Goal: Transaction & Acquisition: Purchase product/service

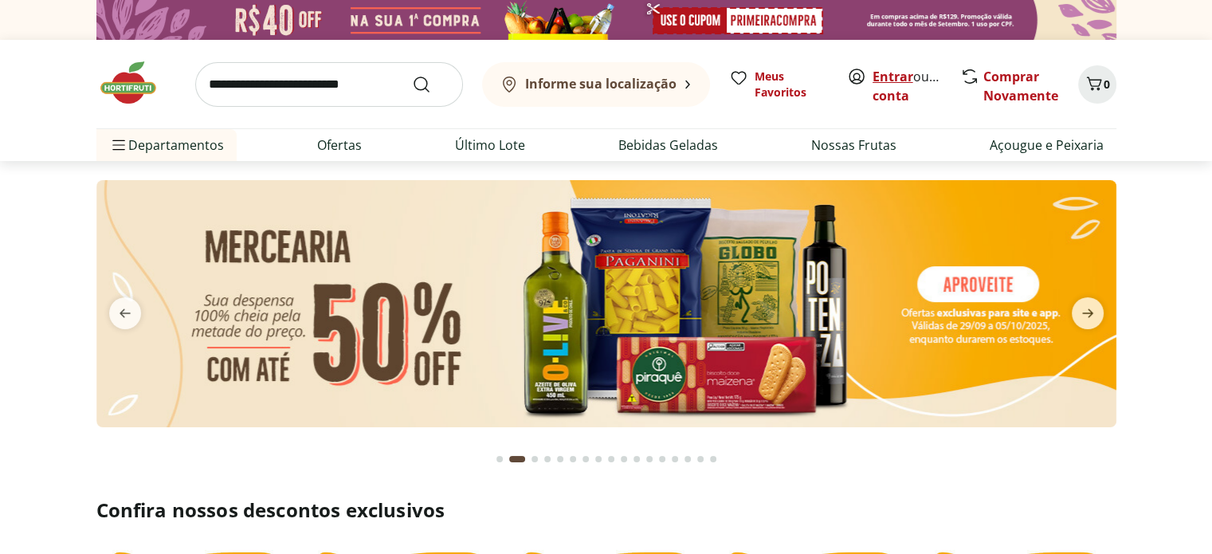
click at [894, 76] on link "Entrar" at bounding box center [892, 77] width 41 height 18
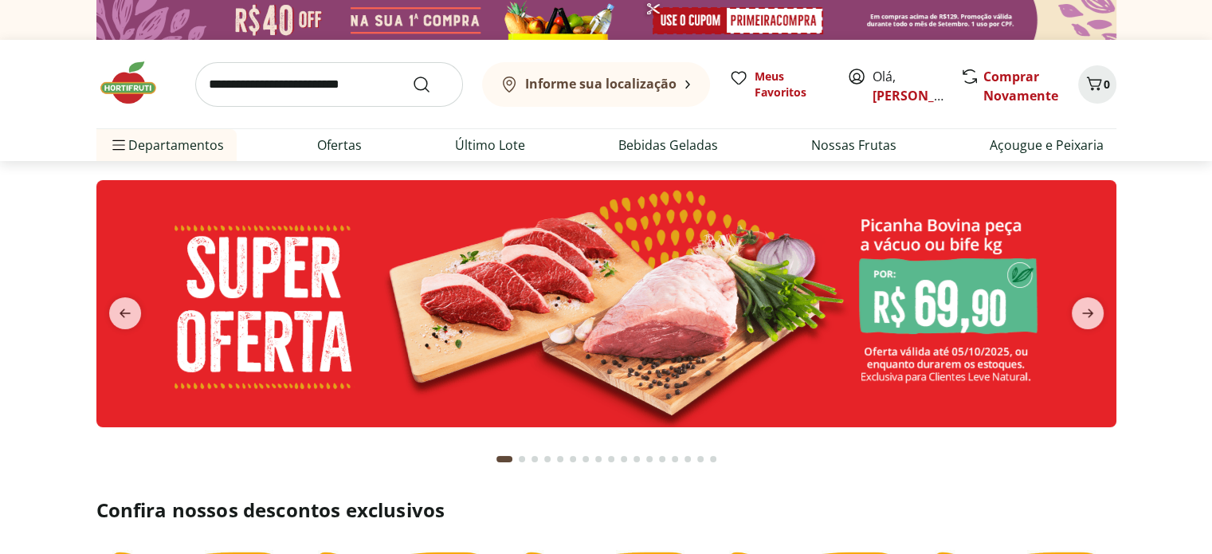
click at [354, 88] on input "search" at bounding box center [329, 84] width 268 height 45
type input "*******"
click at [412, 75] on button "Submit Search" at bounding box center [431, 84] width 38 height 19
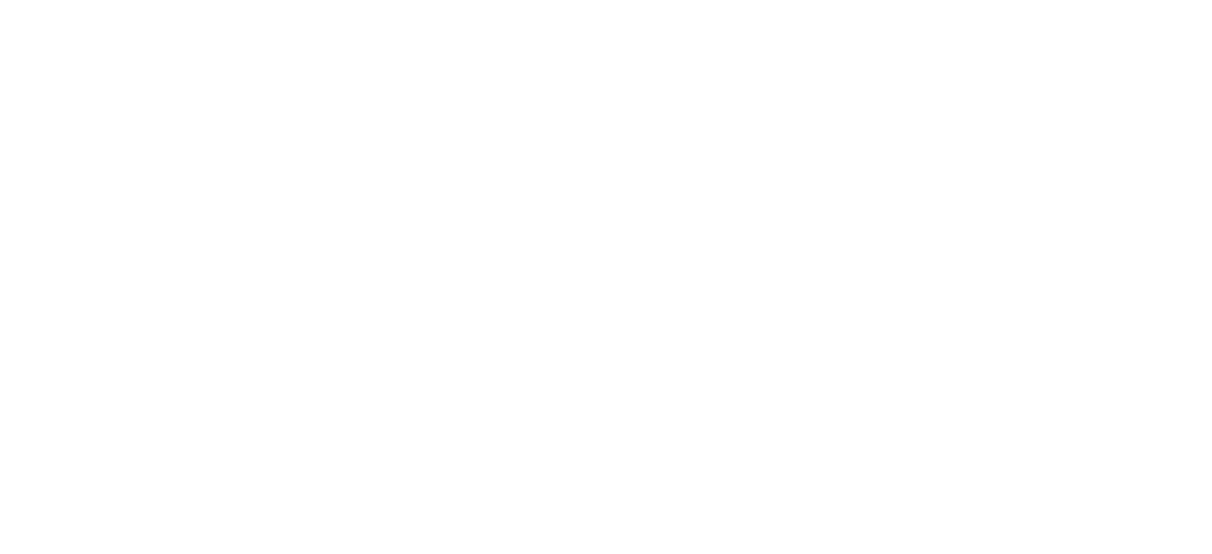
select select "**********"
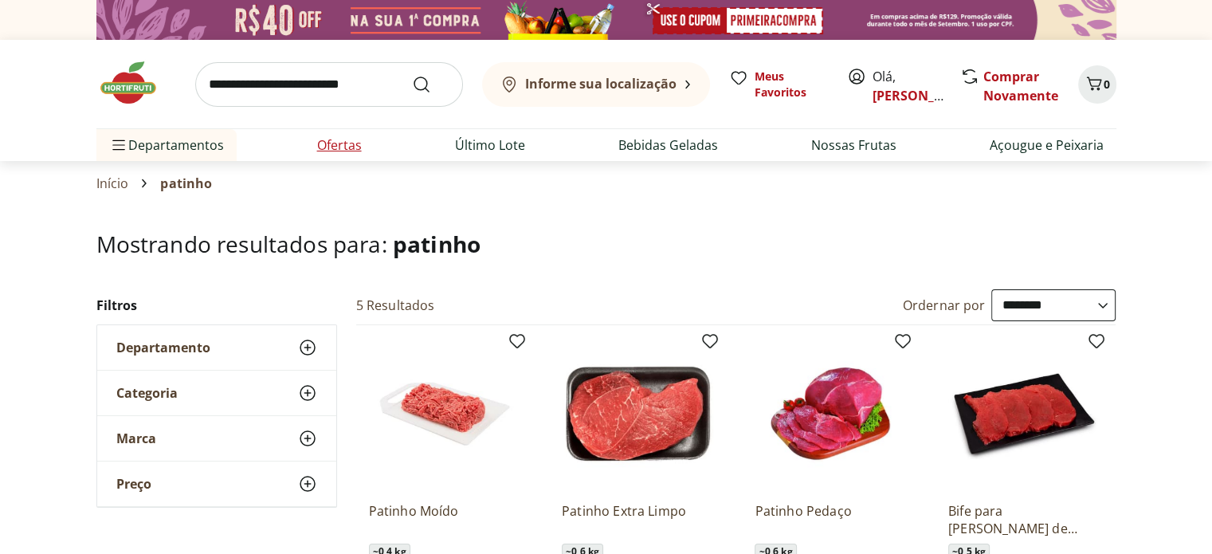
click at [321, 148] on link "Ofertas" at bounding box center [339, 144] width 45 height 19
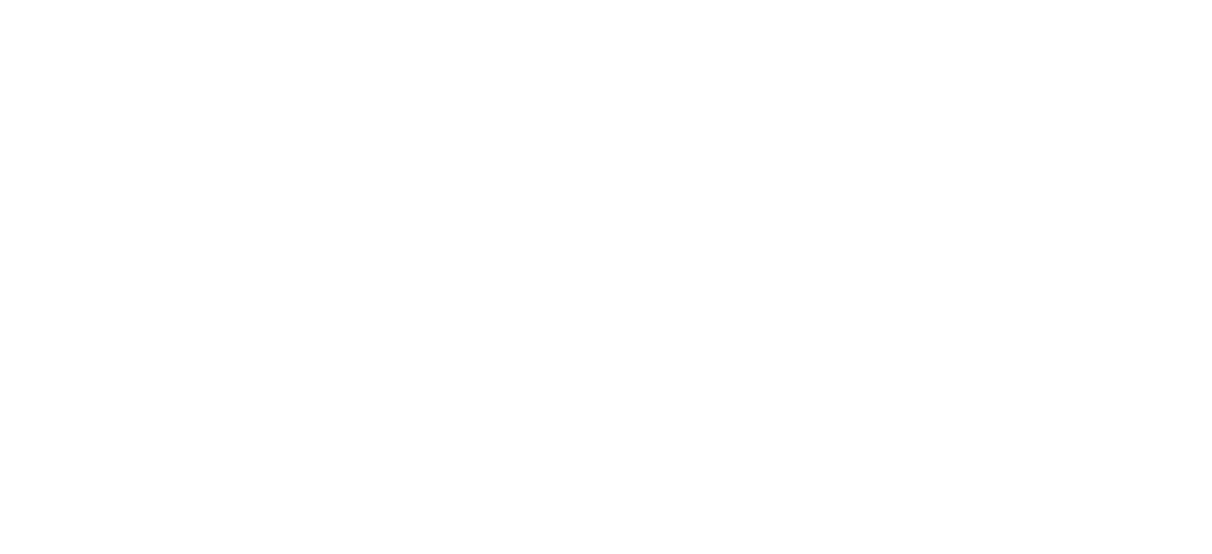
select select "**********"
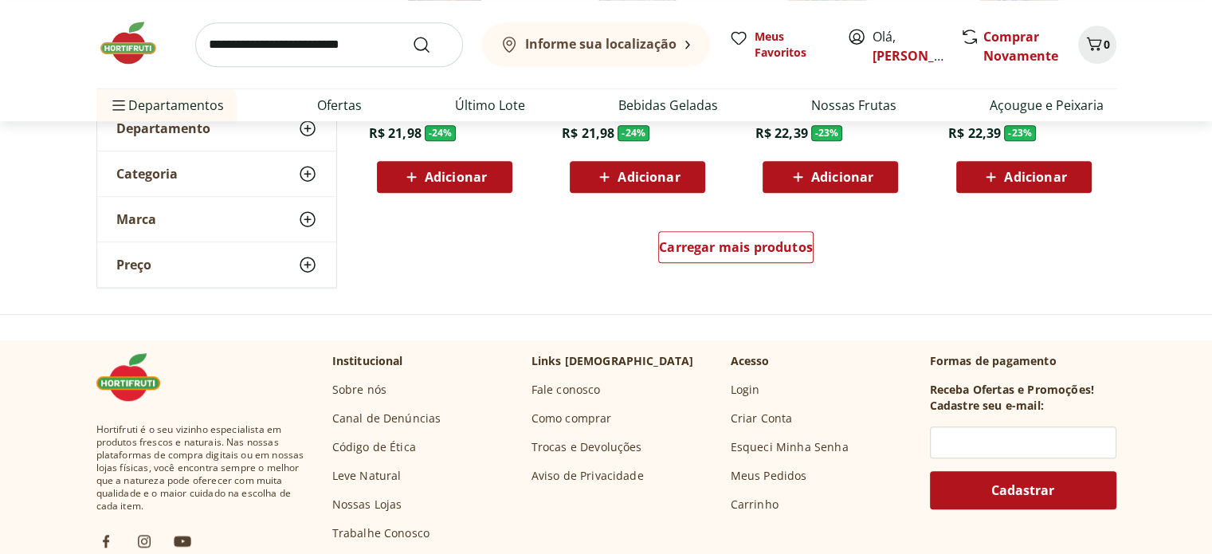
scroll to position [876, 0]
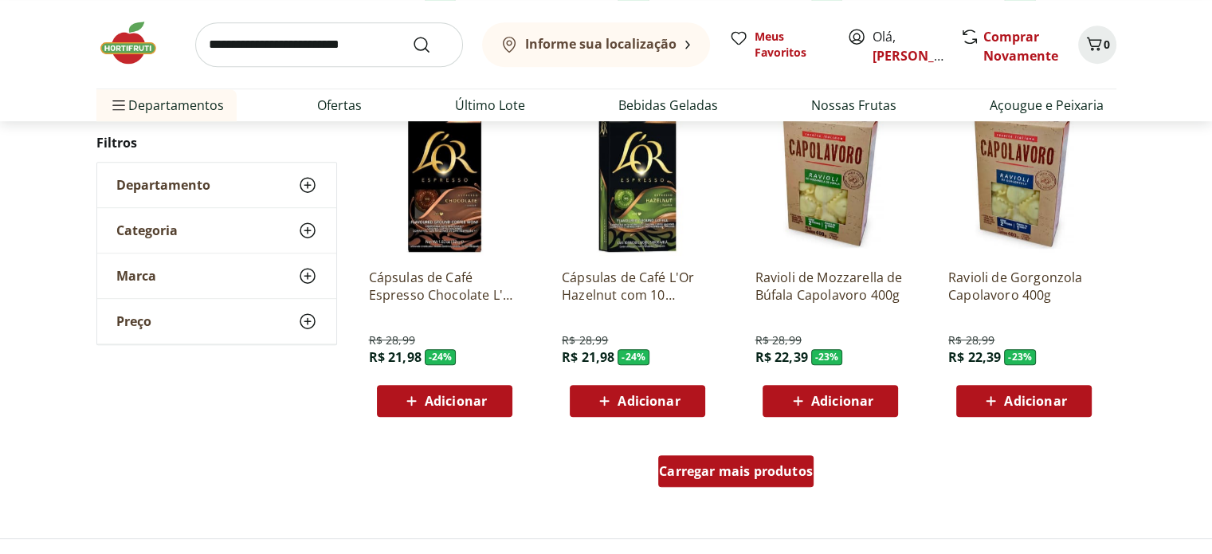
click at [771, 465] on span "Carregar mais produtos" at bounding box center [736, 470] width 154 height 13
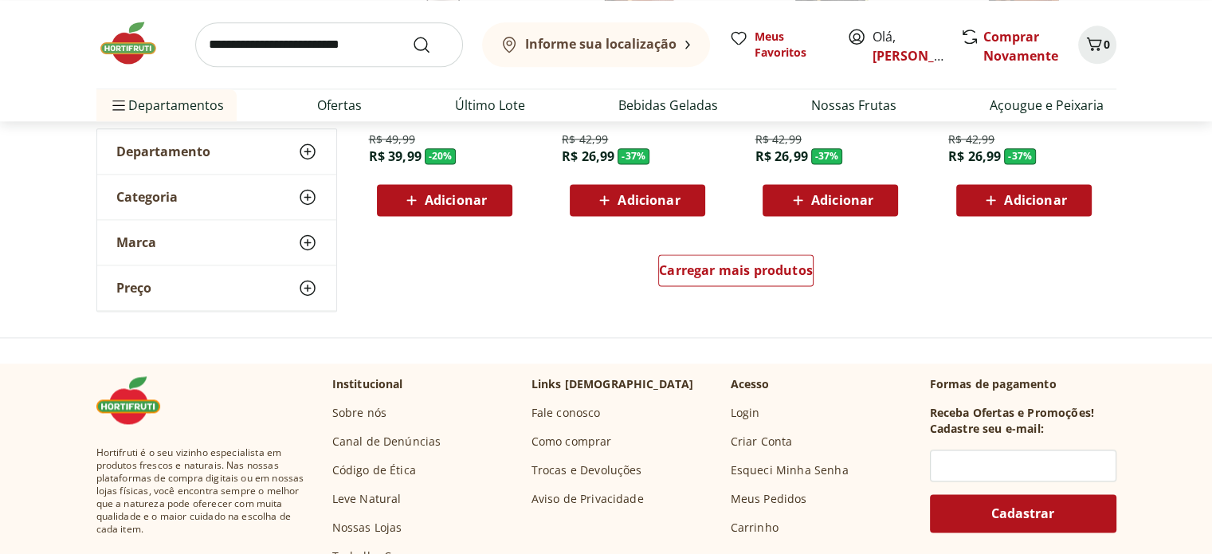
scroll to position [1992, 0]
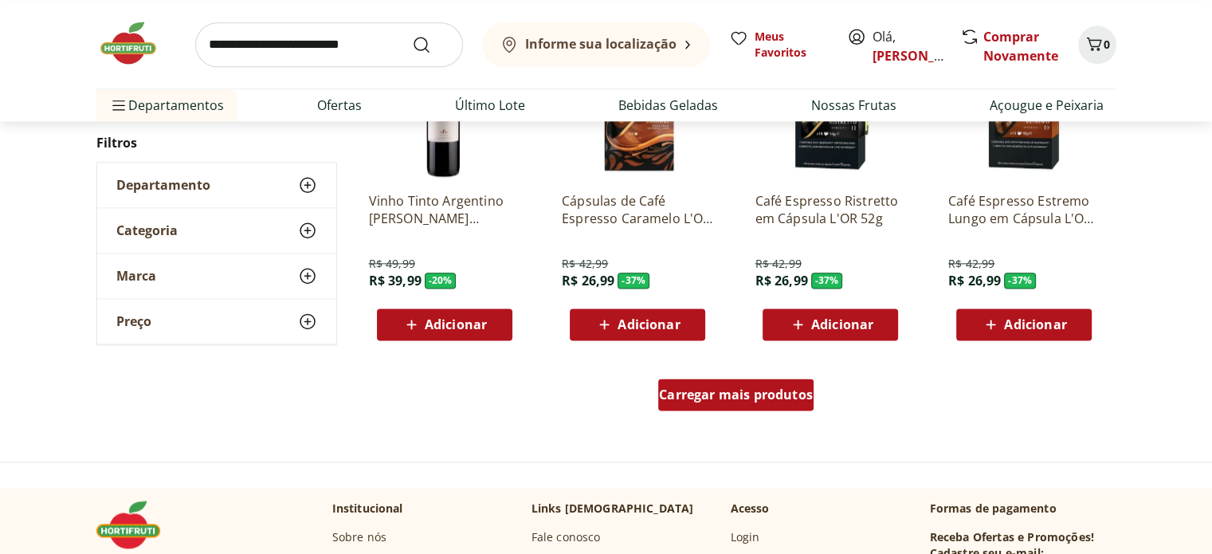
click at [793, 403] on div "Carregar mais produtos" at bounding box center [735, 394] width 155 height 32
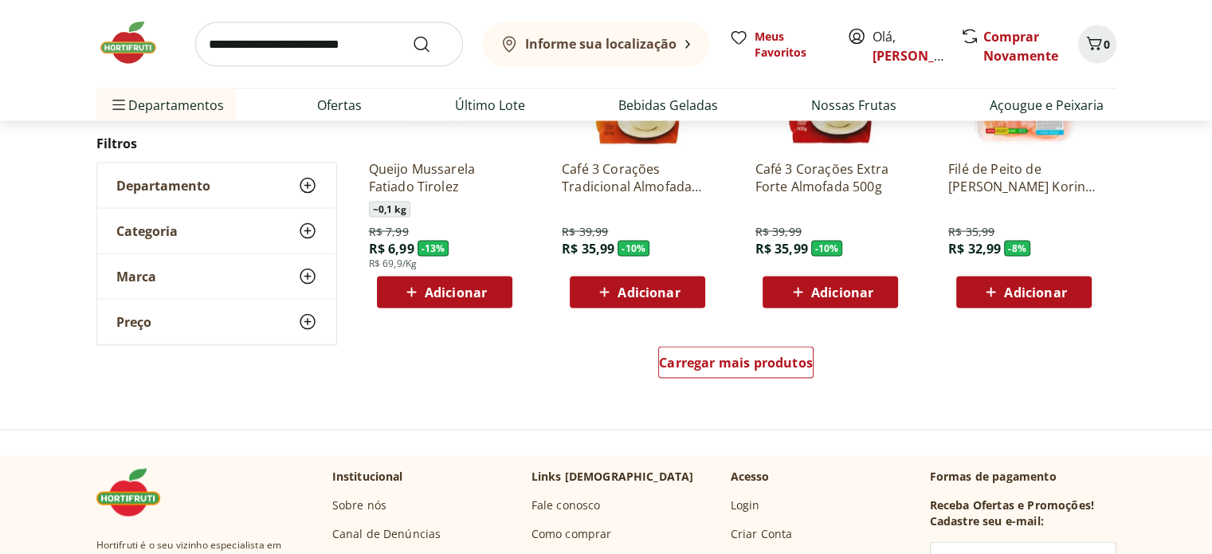
scroll to position [3027, 0]
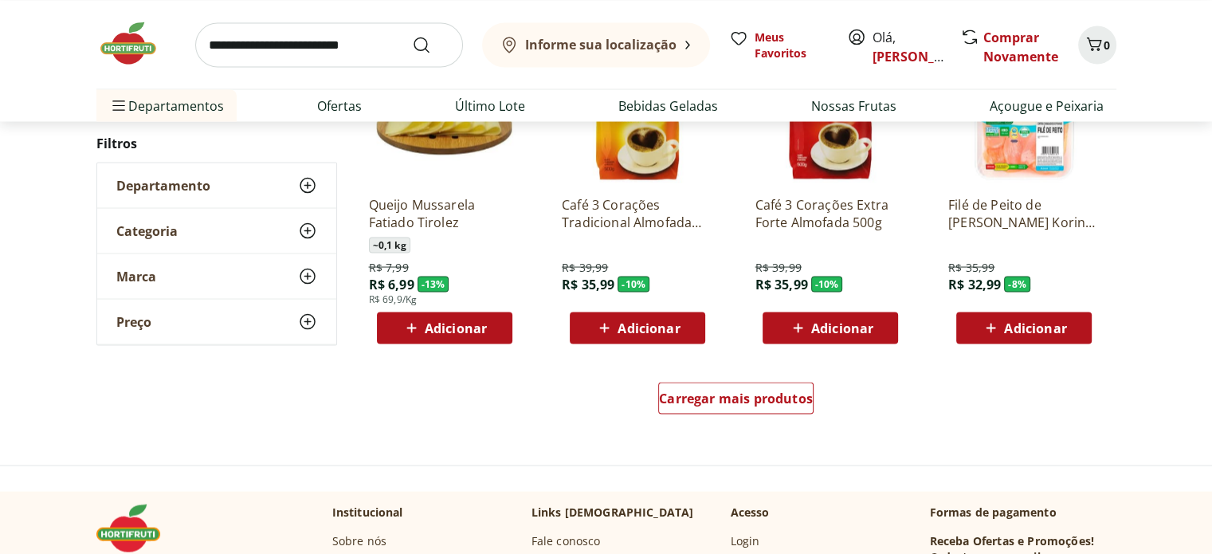
click at [771, 370] on div "Carregar mais produtos" at bounding box center [736, 400] width 773 height 76
click at [771, 382] on div "Carregar mais produtos" at bounding box center [735, 398] width 155 height 32
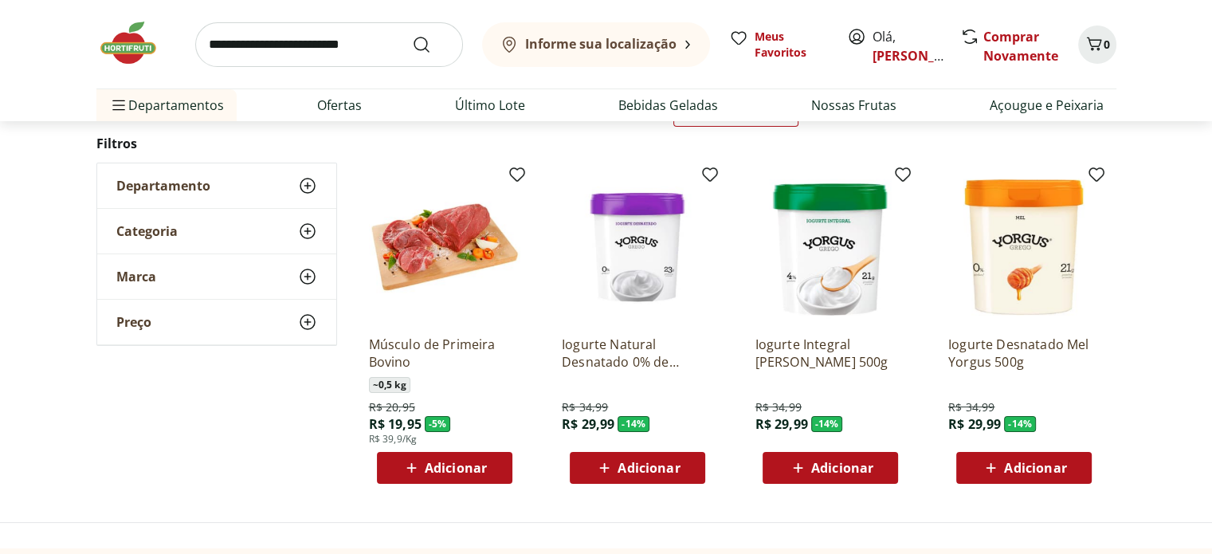
scroll to position [229, 0]
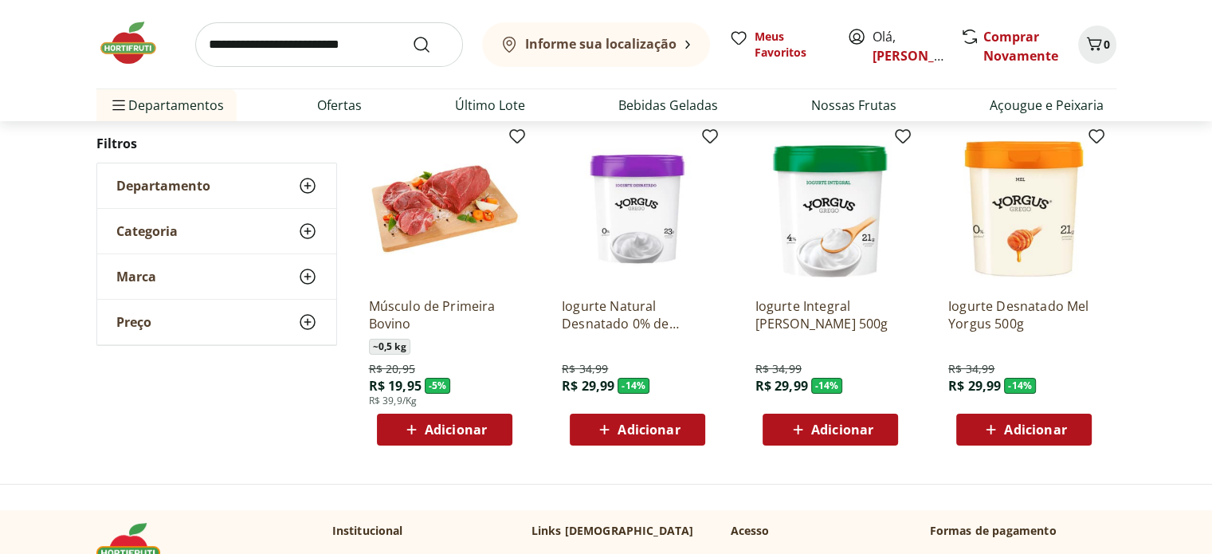
click at [631, 424] on span "Adicionar" at bounding box center [648, 429] width 62 height 13
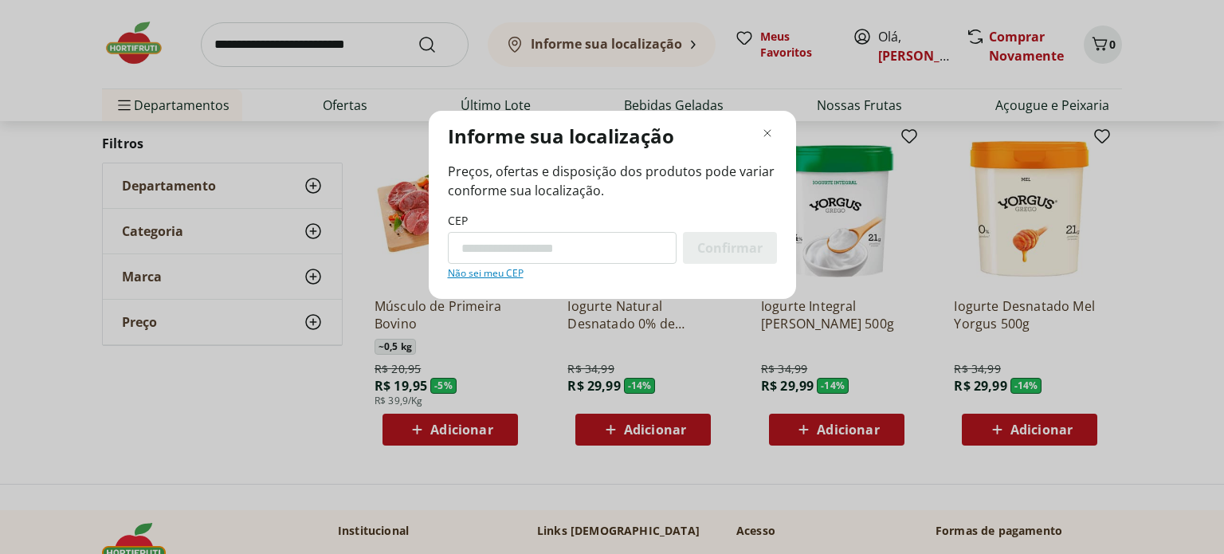
type input "*"
type input "*********"
click at [733, 242] on span "Confirmar" at bounding box center [729, 247] width 65 height 13
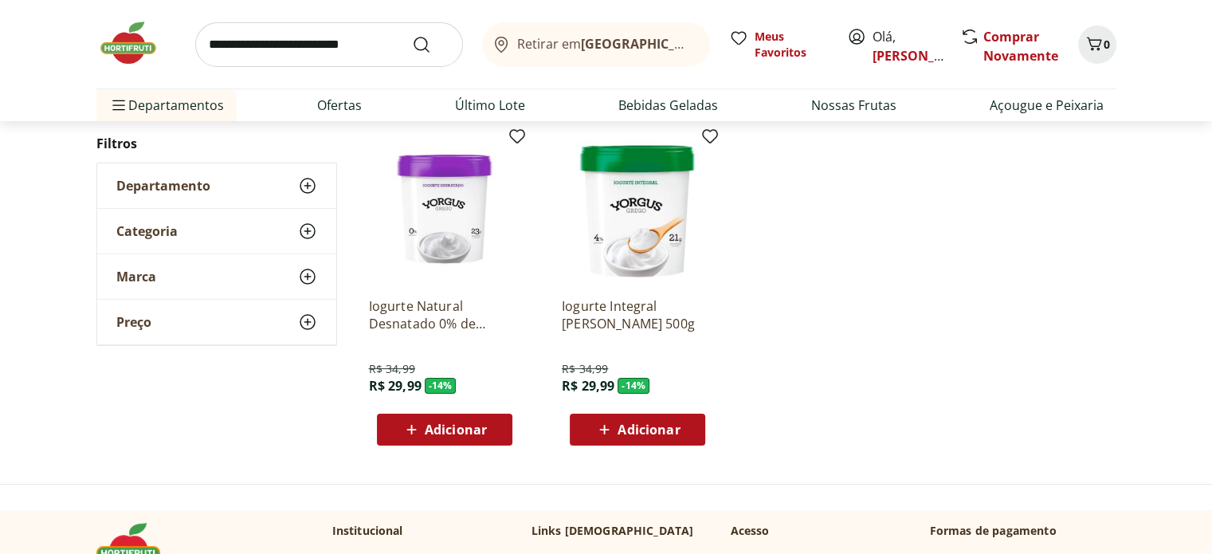
click at [472, 435] on span "Adicionar" at bounding box center [456, 429] width 62 height 13
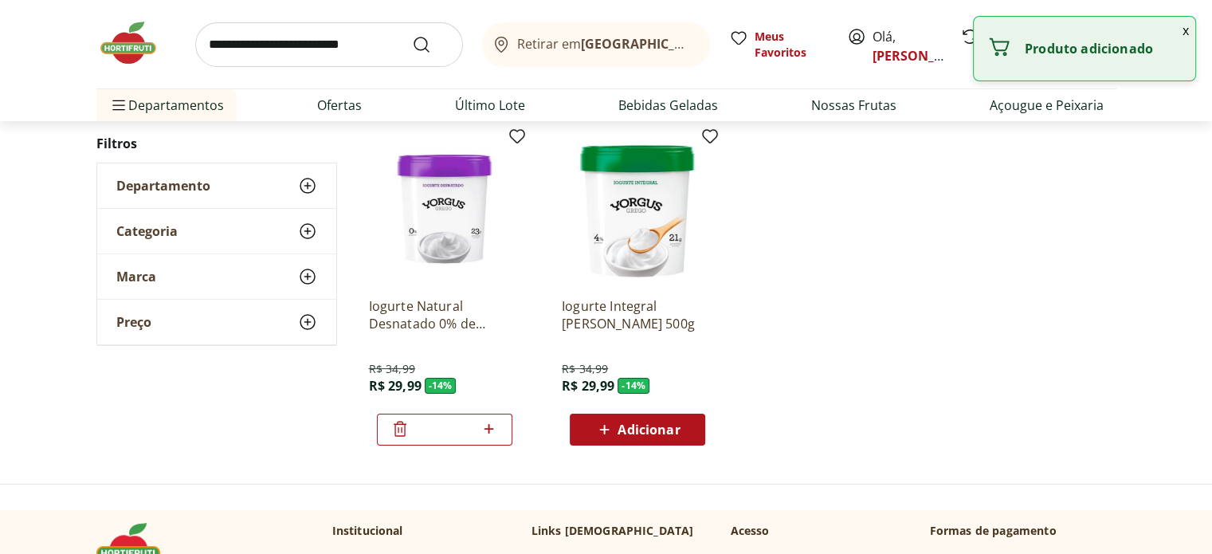
click at [486, 429] on icon at bounding box center [489, 429] width 10 height 10
type input "*"
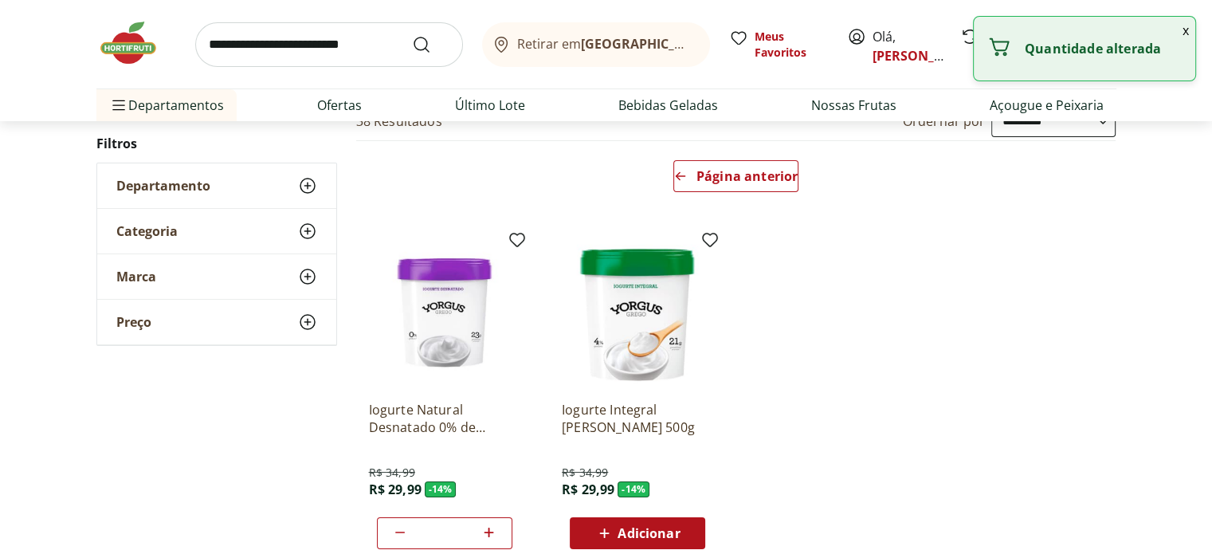
scroll to position [0, 0]
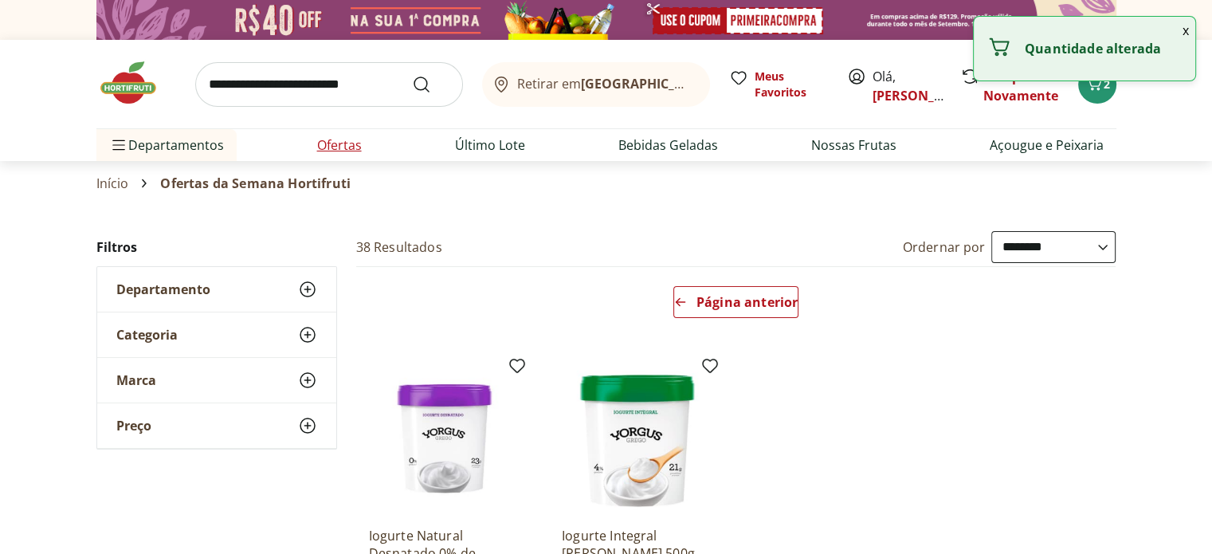
click at [354, 138] on link "Ofertas" at bounding box center [339, 144] width 45 height 19
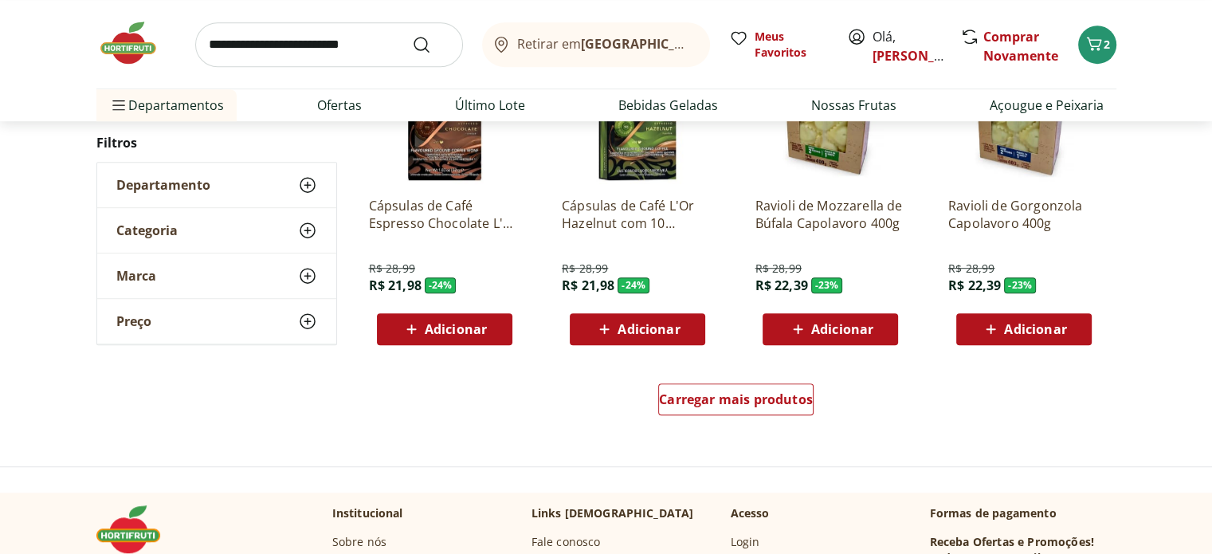
scroll to position [954, 0]
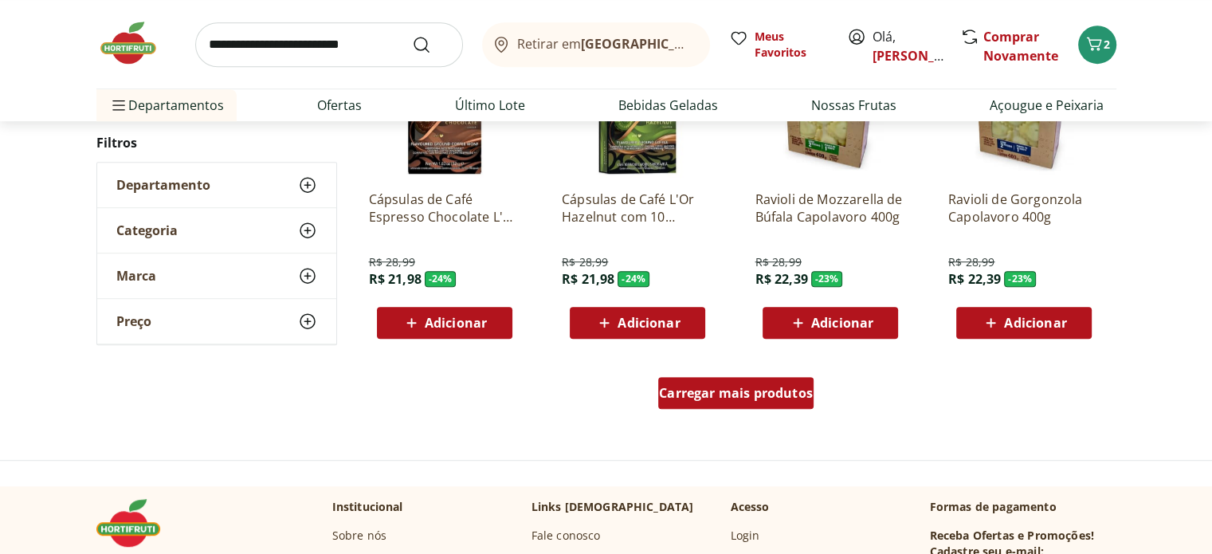
click at [797, 382] on div "Carregar mais produtos" at bounding box center [735, 393] width 155 height 32
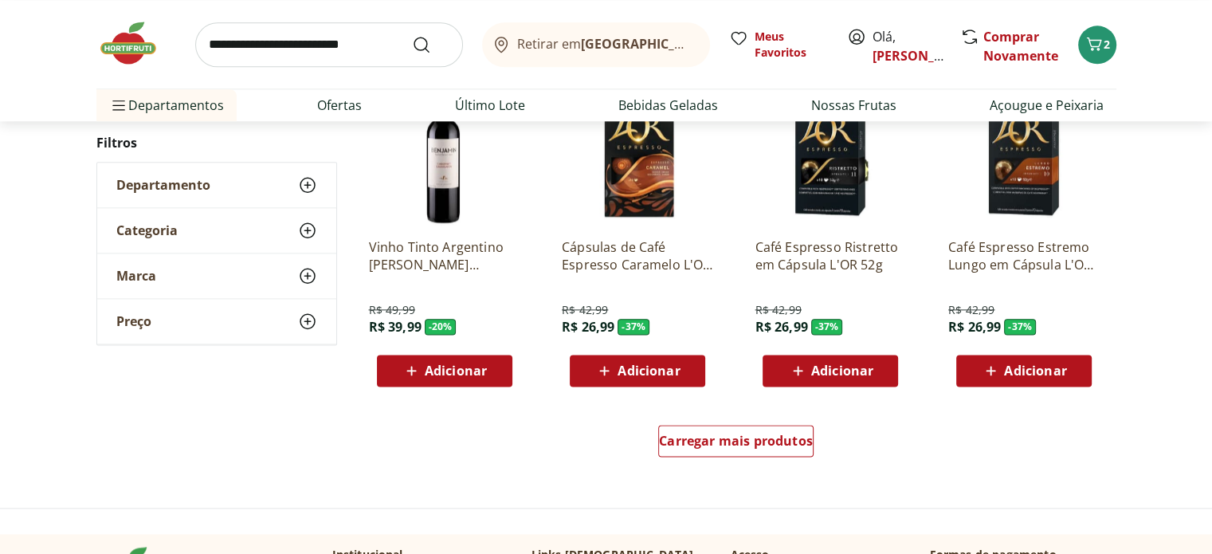
scroll to position [2149, 0]
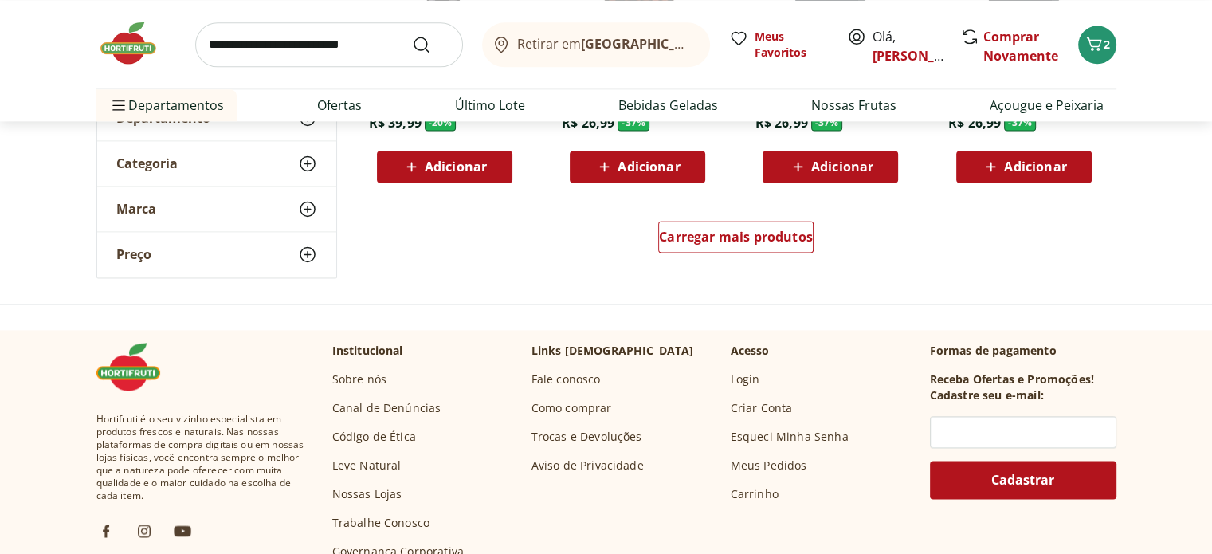
click at [788, 216] on div "Carregar mais produtos" at bounding box center [736, 240] width 773 height 76
click at [793, 234] on span "Carregar mais produtos" at bounding box center [736, 236] width 154 height 13
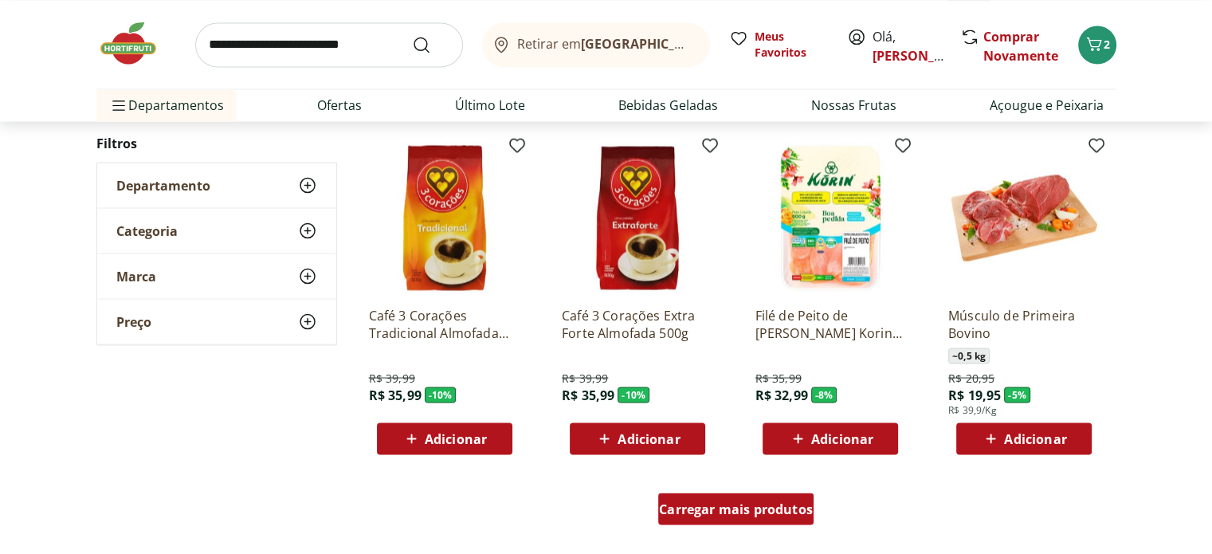
scroll to position [2946, 0]
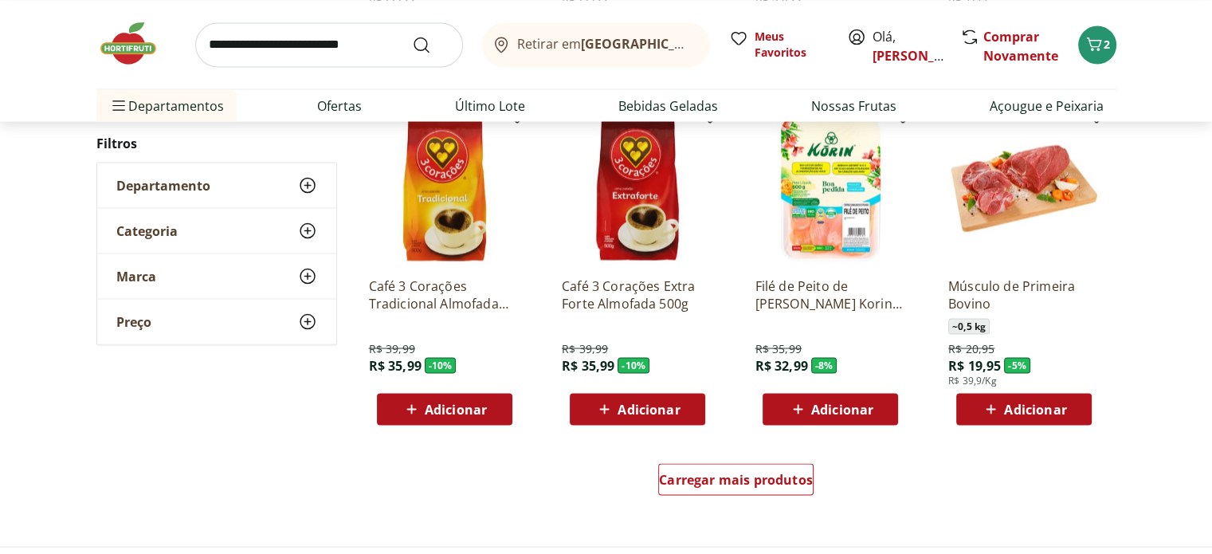
click at [1004, 418] on div "Adicionar" at bounding box center [1024, 408] width 110 height 29
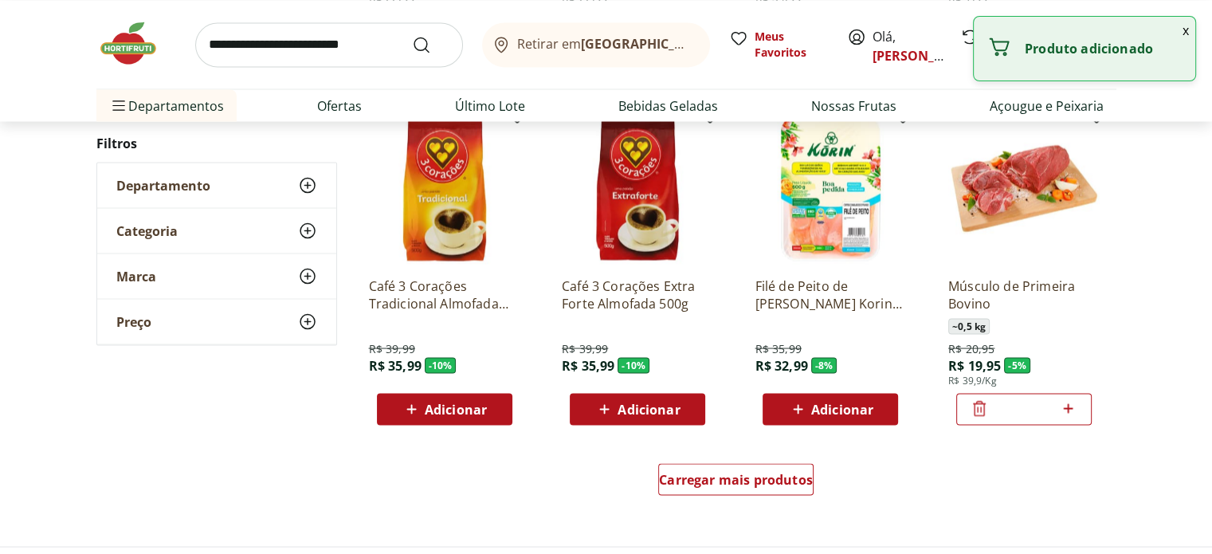
click at [1074, 411] on icon at bounding box center [1068, 407] width 20 height 19
type input "*"
click at [821, 480] on div "Carregar mais produtos" at bounding box center [736, 482] width 773 height 76
click at [813, 480] on div "Carregar mais produtos" at bounding box center [736, 482] width 773 height 76
click at [776, 473] on span "Carregar mais produtos" at bounding box center [736, 478] width 154 height 13
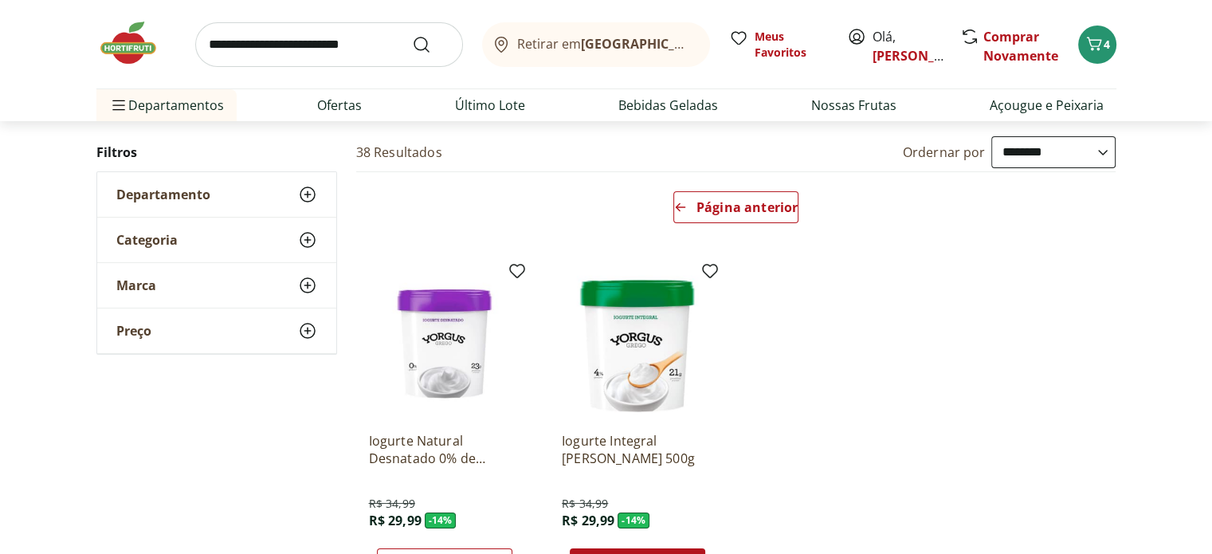
scroll to position [69, 0]
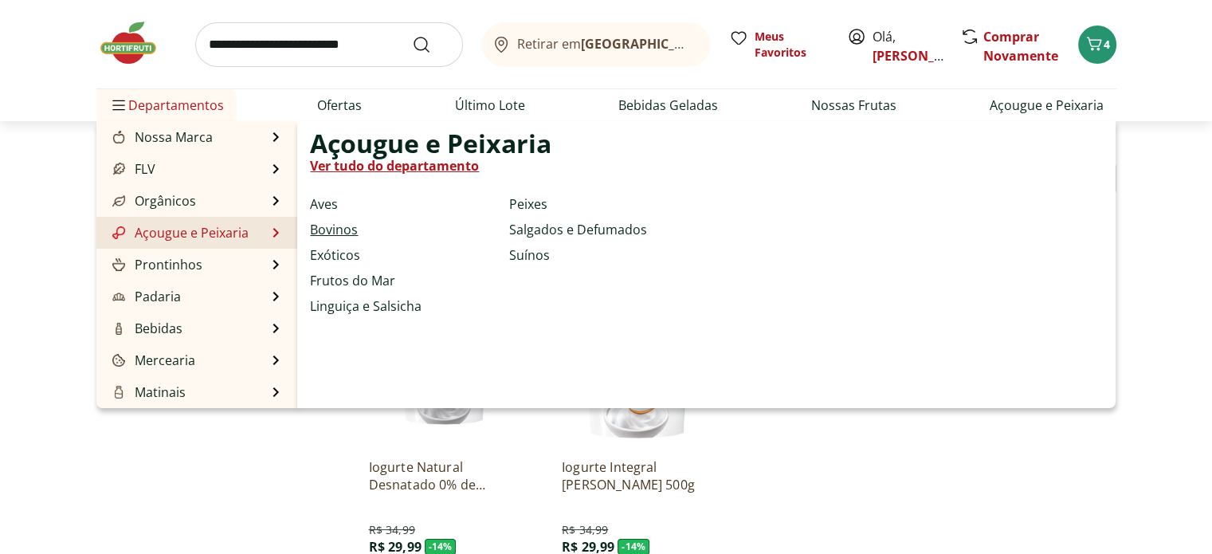
click at [331, 236] on link "Bovinos" at bounding box center [334, 229] width 48 height 19
select select "**********"
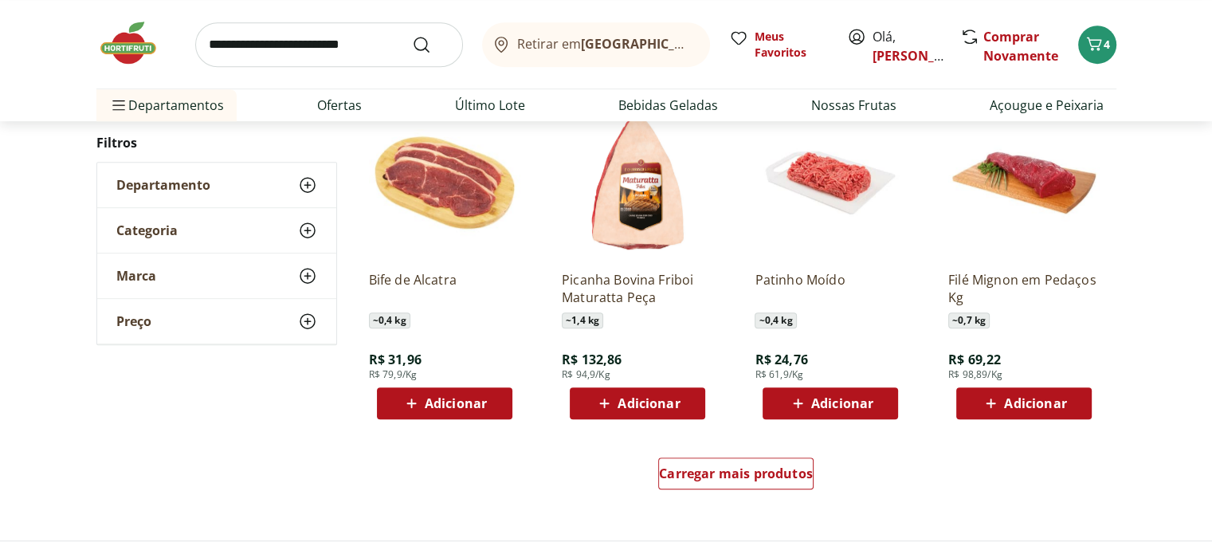
scroll to position [876, 0]
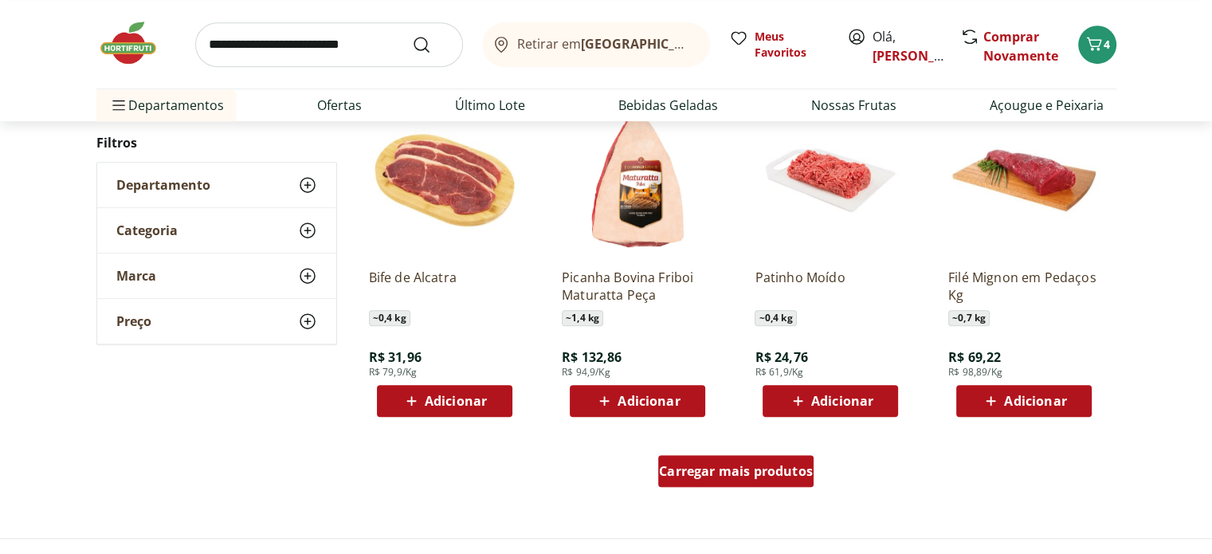
click at [727, 477] on span "Carregar mais produtos" at bounding box center [736, 470] width 154 height 13
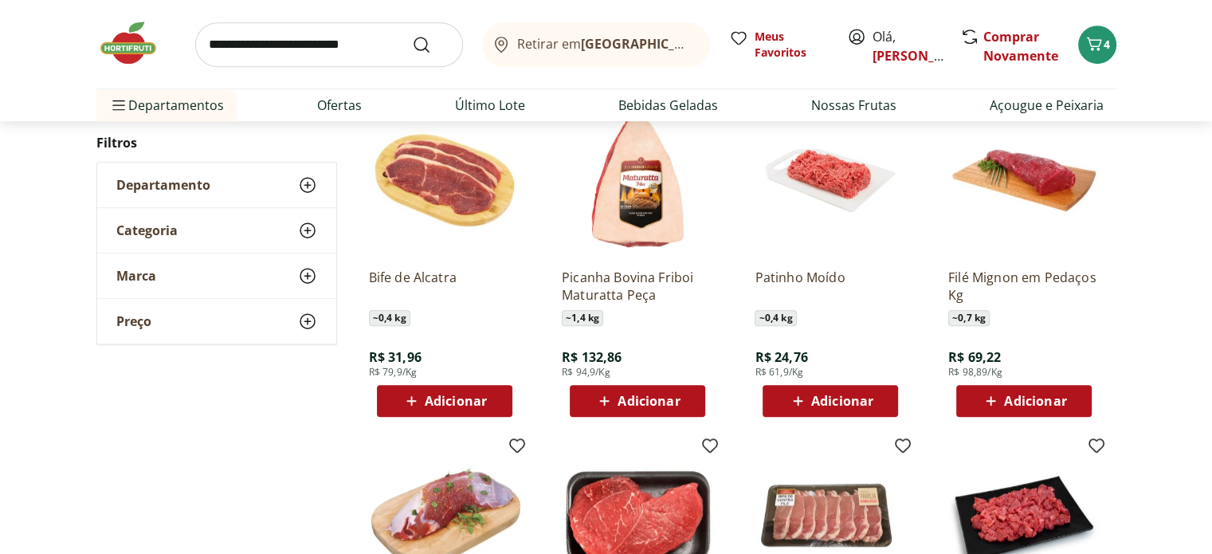
click at [838, 400] on span "Adicionar" at bounding box center [842, 400] width 62 height 13
click at [873, 398] on icon at bounding box center [875, 399] width 20 height 19
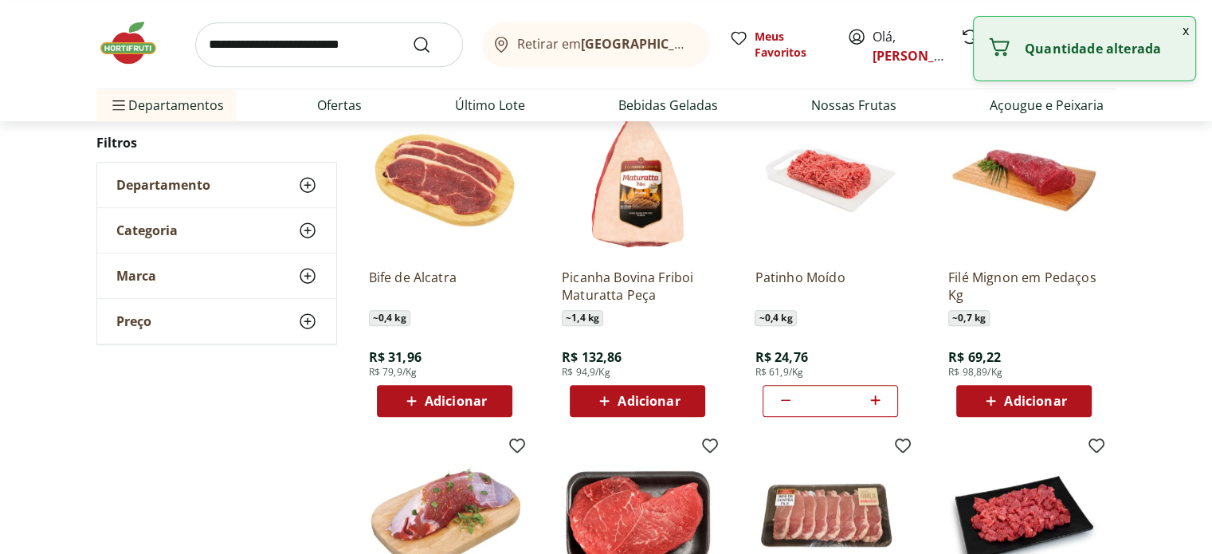
click at [873, 398] on icon at bounding box center [875, 399] width 20 height 19
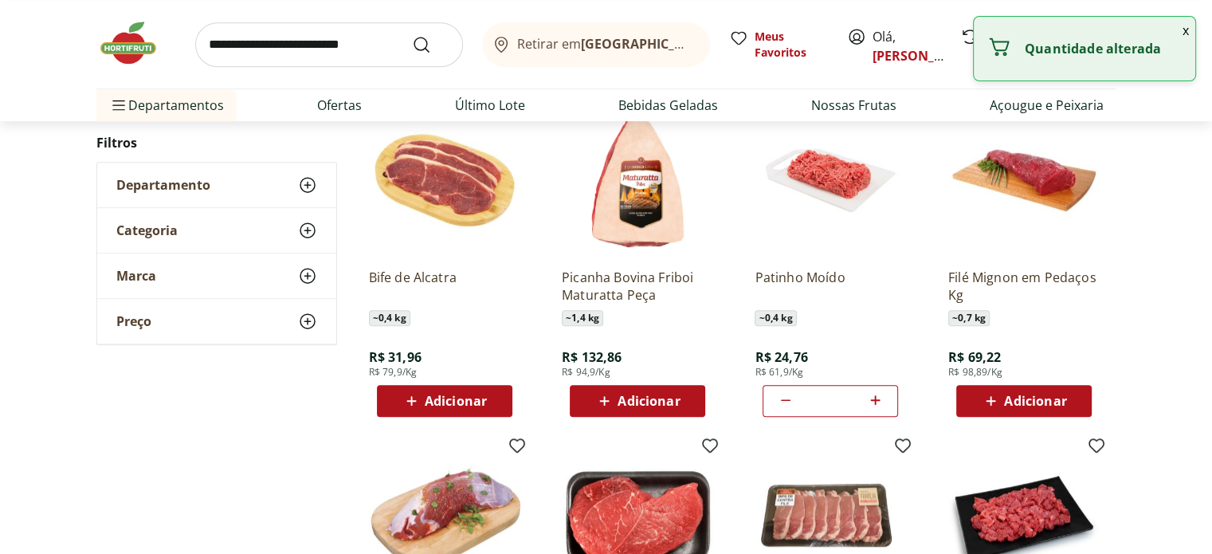
click at [872, 398] on icon at bounding box center [875, 399] width 20 height 19
click at [790, 401] on icon at bounding box center [785, 399] width 19 height 19
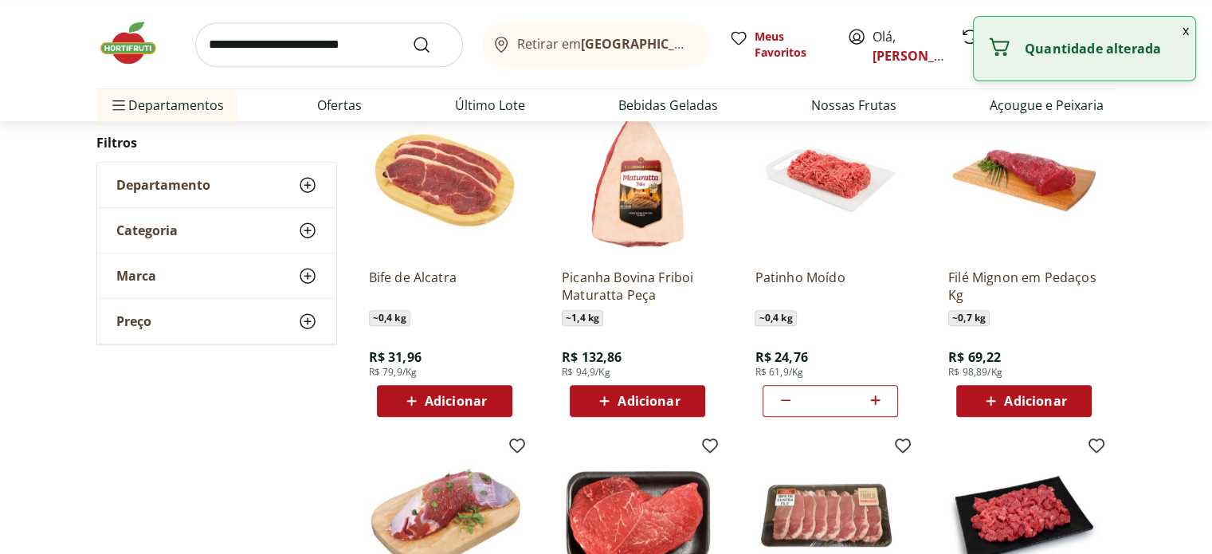
type input "**"
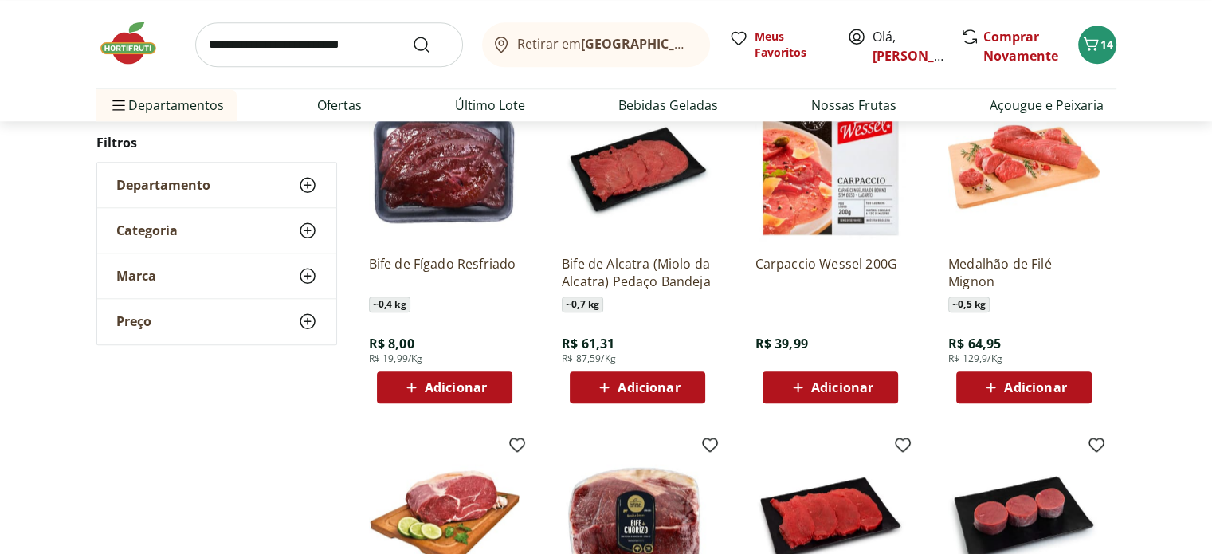
scroll to position [1593, 0]
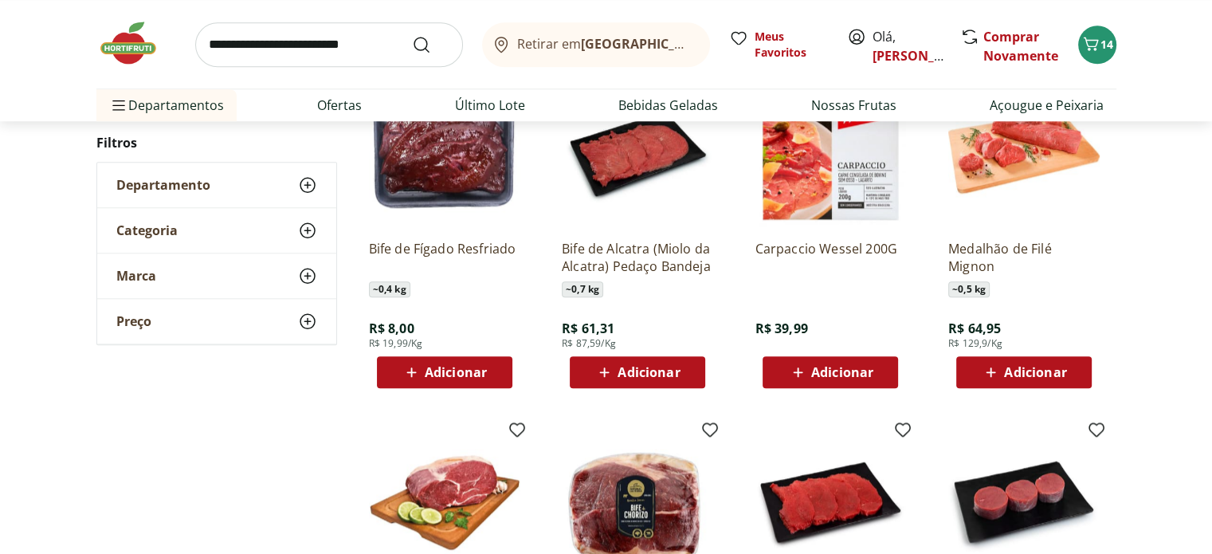
click at [466, 366] on span "Adicionar" at bounding box center [456, 372] width 62 height 13
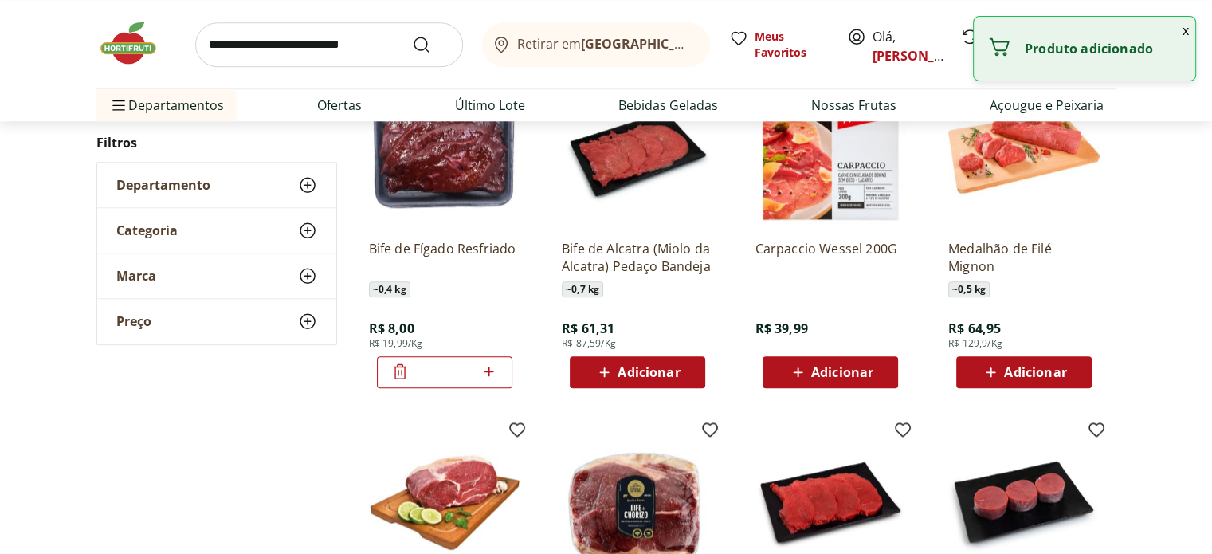
click at [488, 366] on icon at bounding box center [489, 371] width 20 height 19
type input "*"
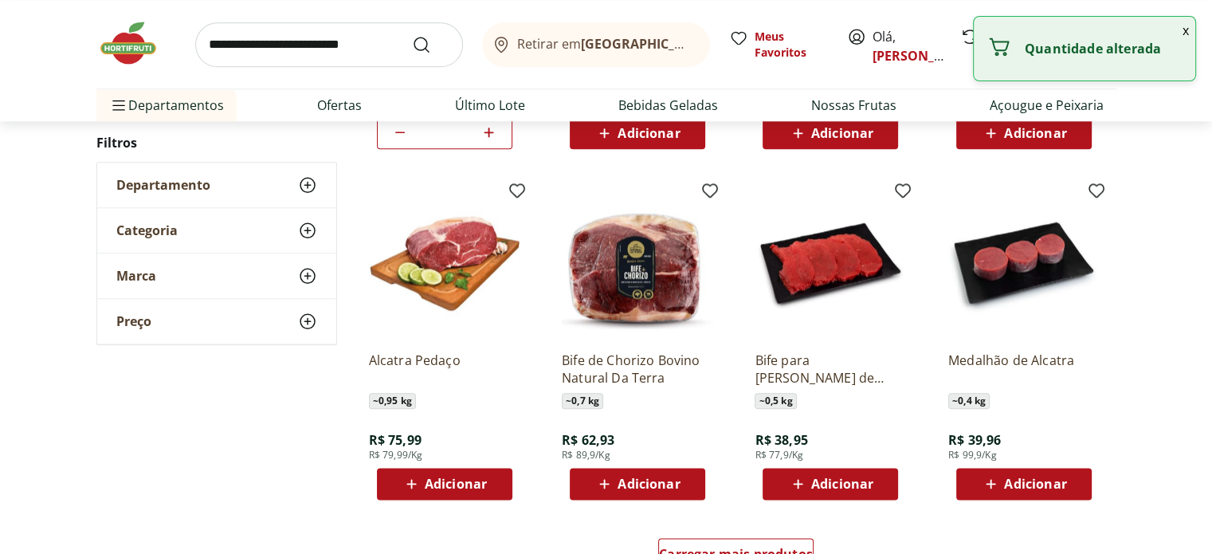
scroll to position [1912, 0]
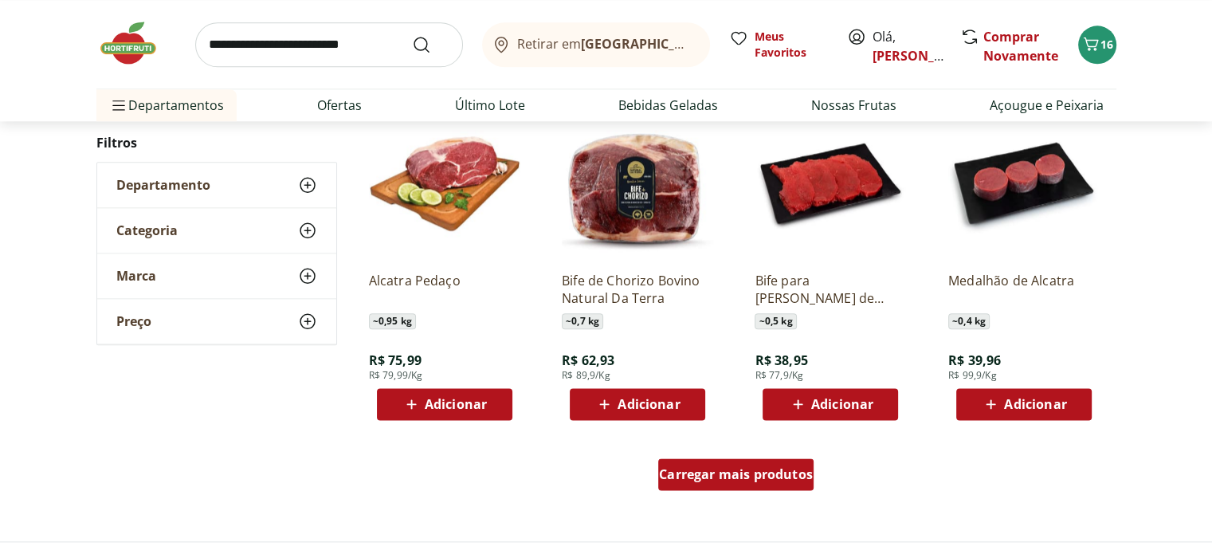
click at [778, 475] on span "Carregar mais produtos" at bounding box center [736, 474] width 154 height 13
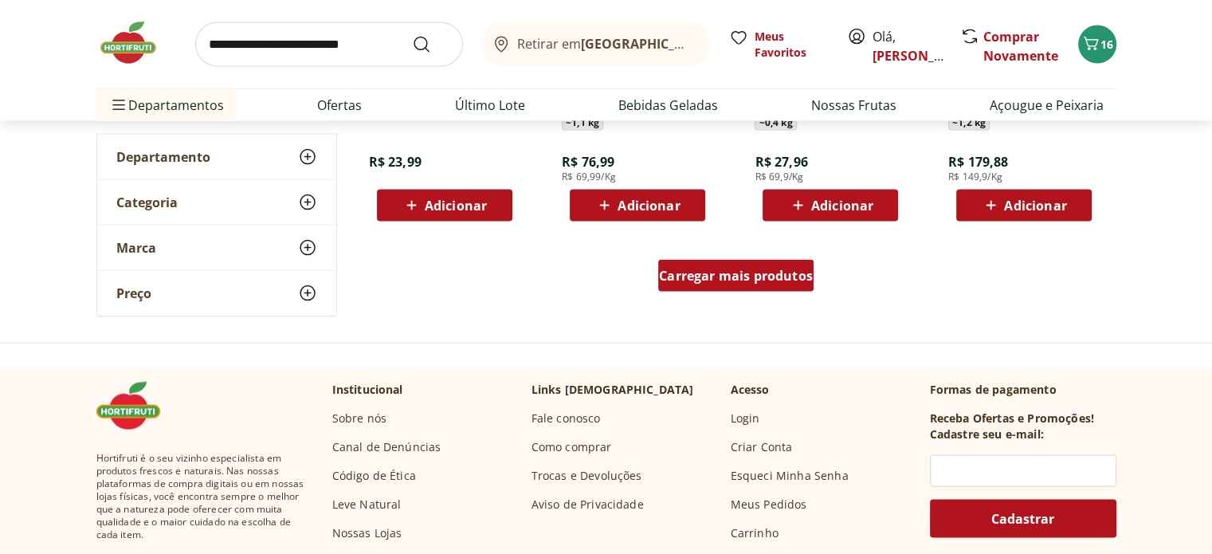
scroll to position [3187, 0]
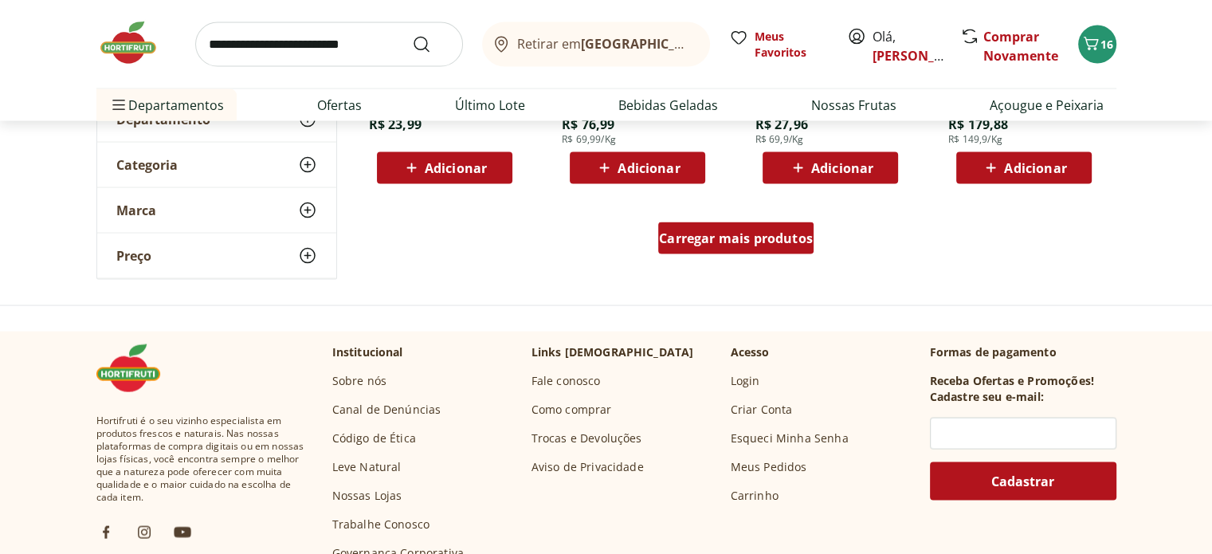
click at [777, 233] on span "Carregar mais produtos" at bounding box center [736, 238] width 154 height 13
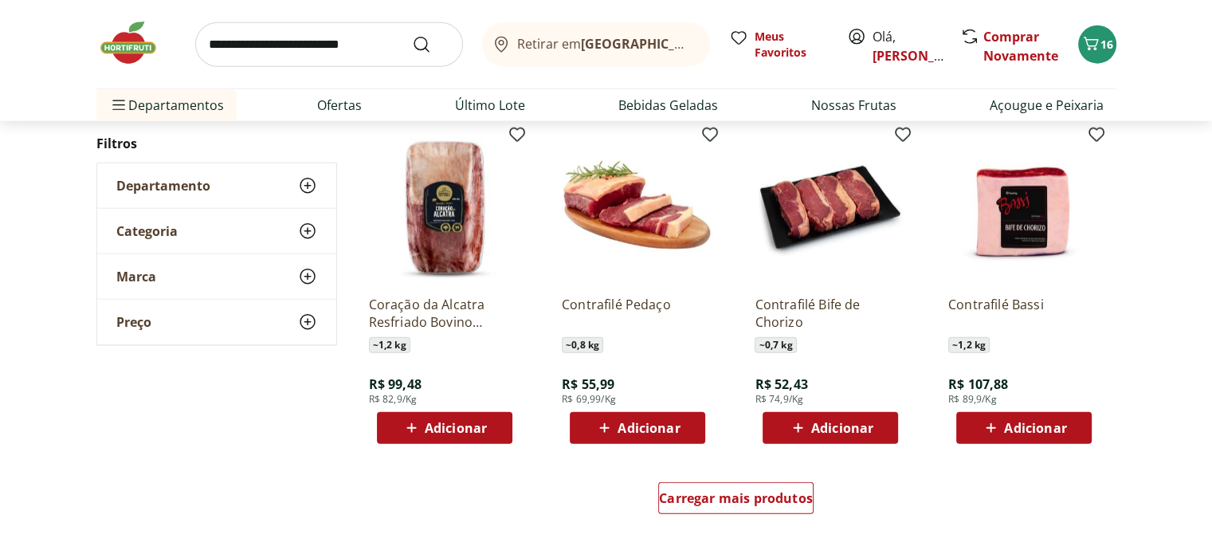
scroll to position [4063, 0]
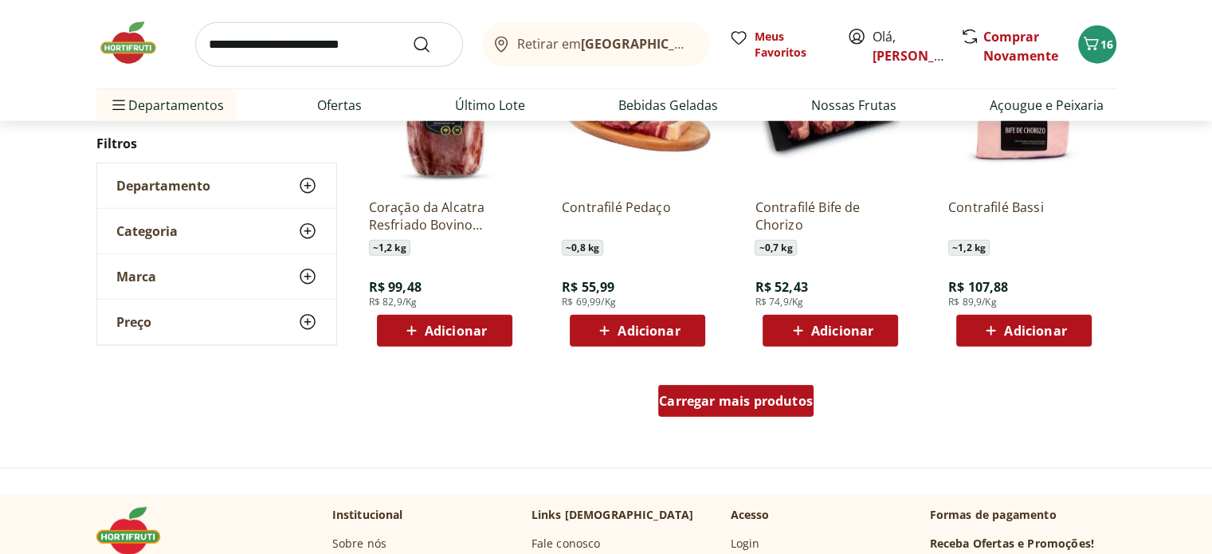
click at [770, 394] on span "Carregar mais produtos" at bounding box center [736, 400] width 154 height 13
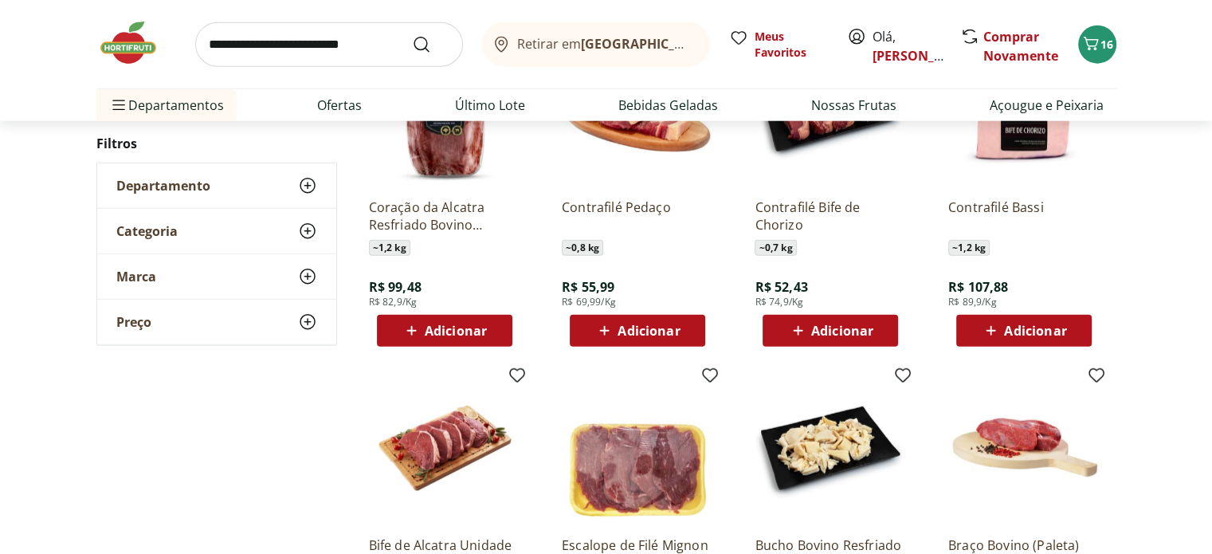
scroll to position [4222, 0]
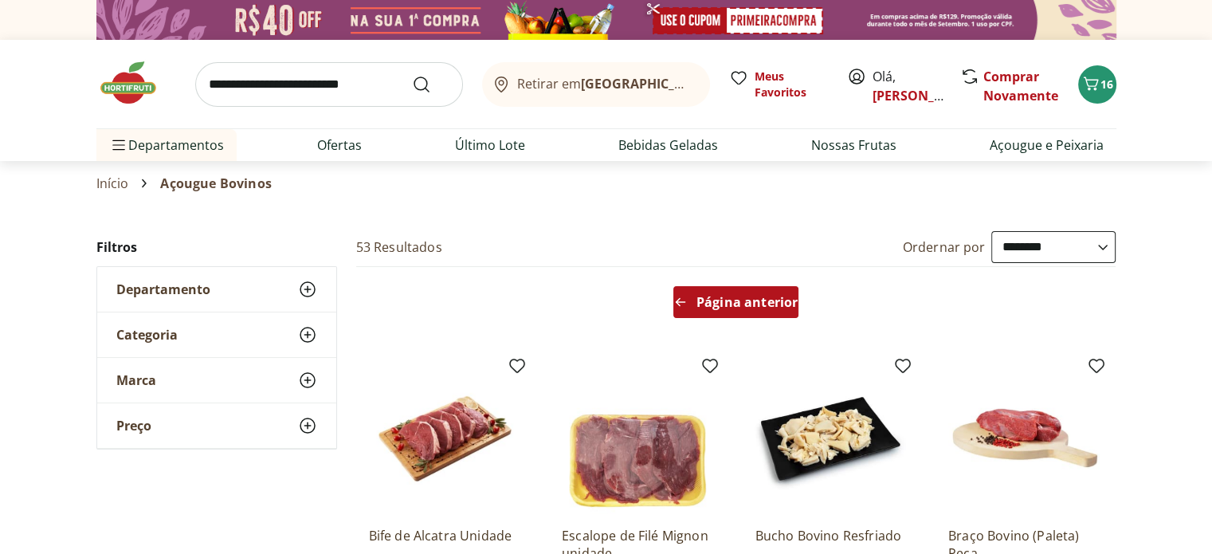
click at [778, 304] on span "Página anterior" at bounding box center [746, 302] width 101 height 13
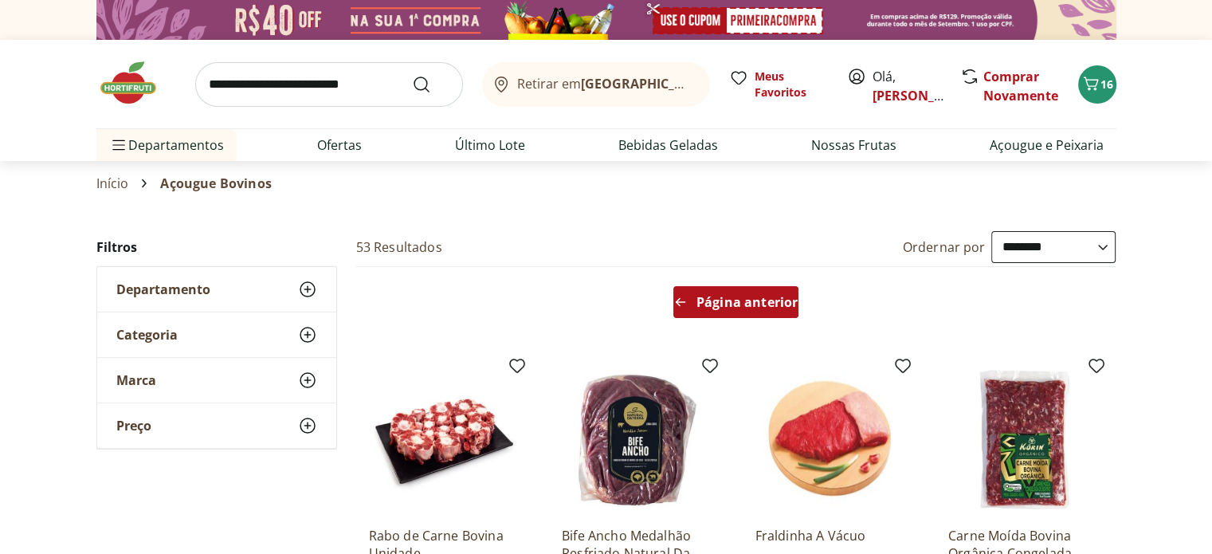
click at [778, 304] on span "Página anterior" at bounding box center [746, 302] width 101 height 13
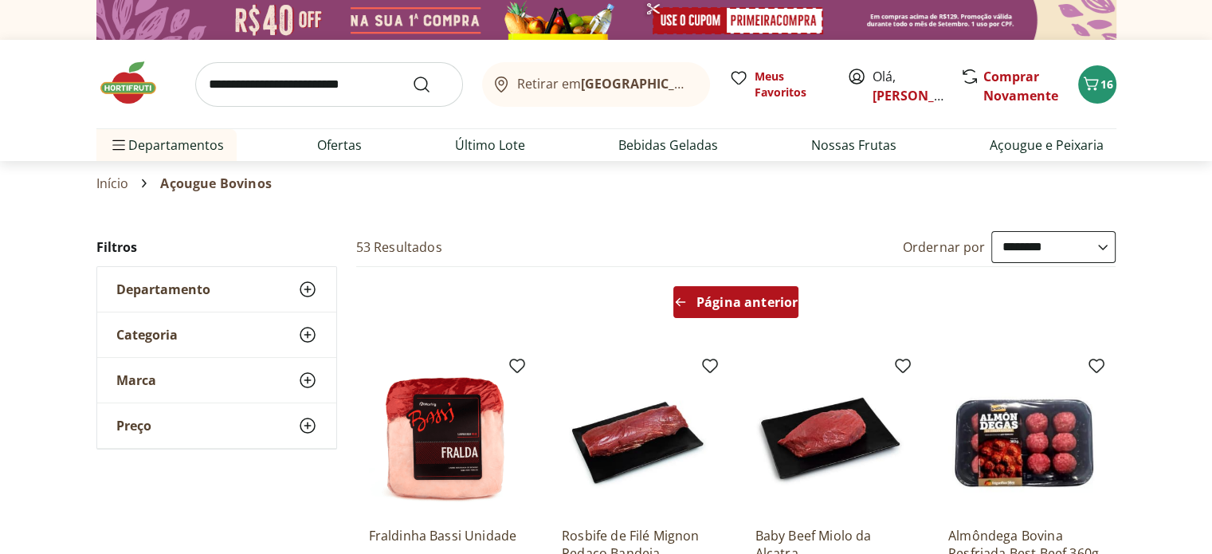
click at [778, 304] on span "Página anterior" at bounding box center [746, 302] width 101 height 13
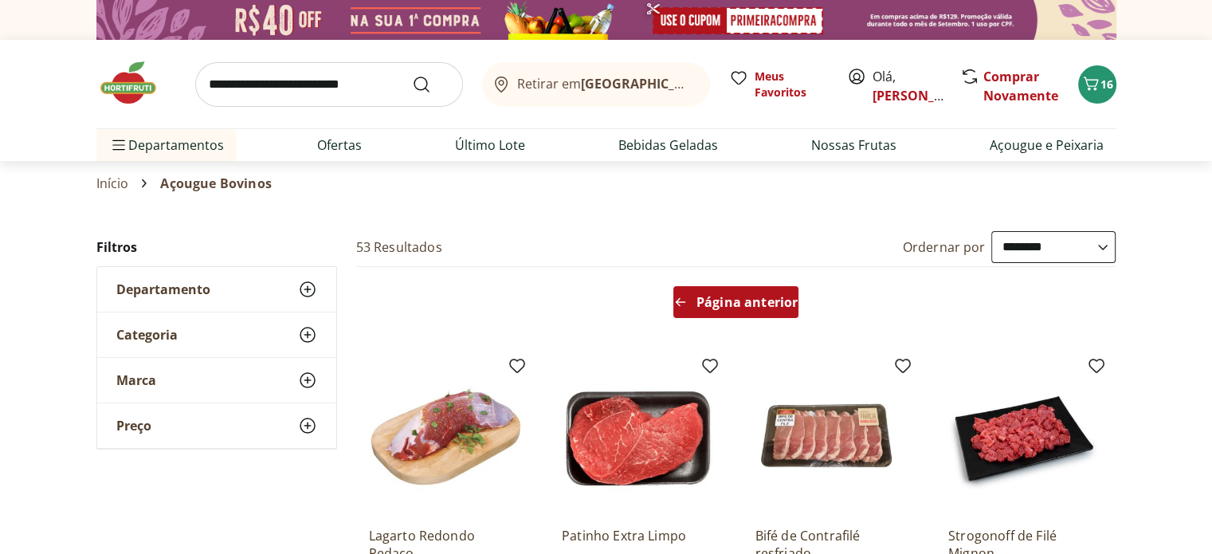
click at [778, 304] on span "Página anterior" at bounding box center [746, 302] width 101 height 13
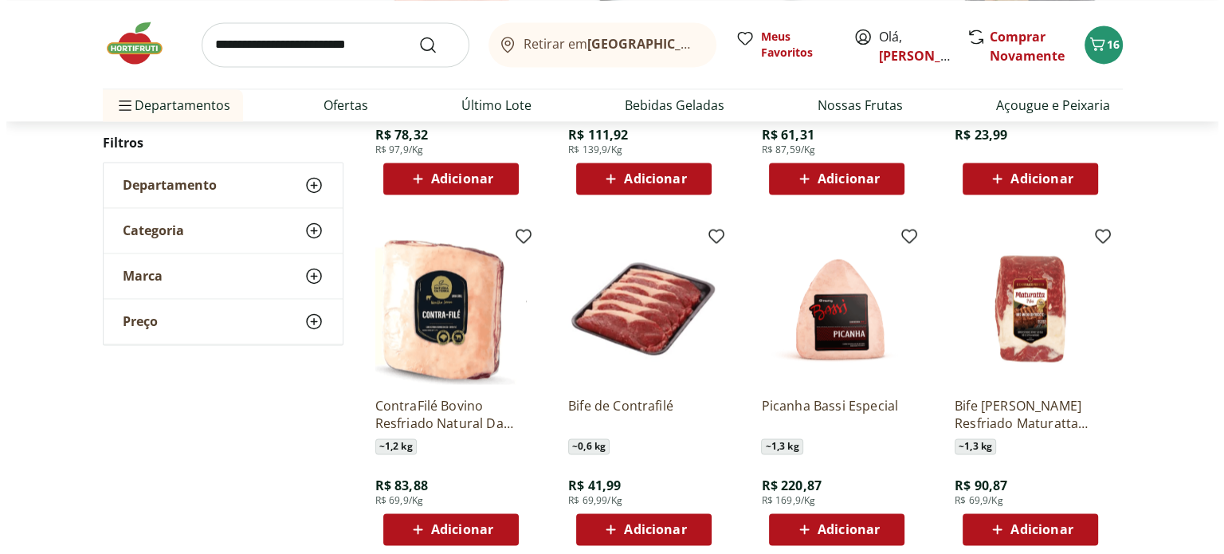
scroll to position [2390, 0]
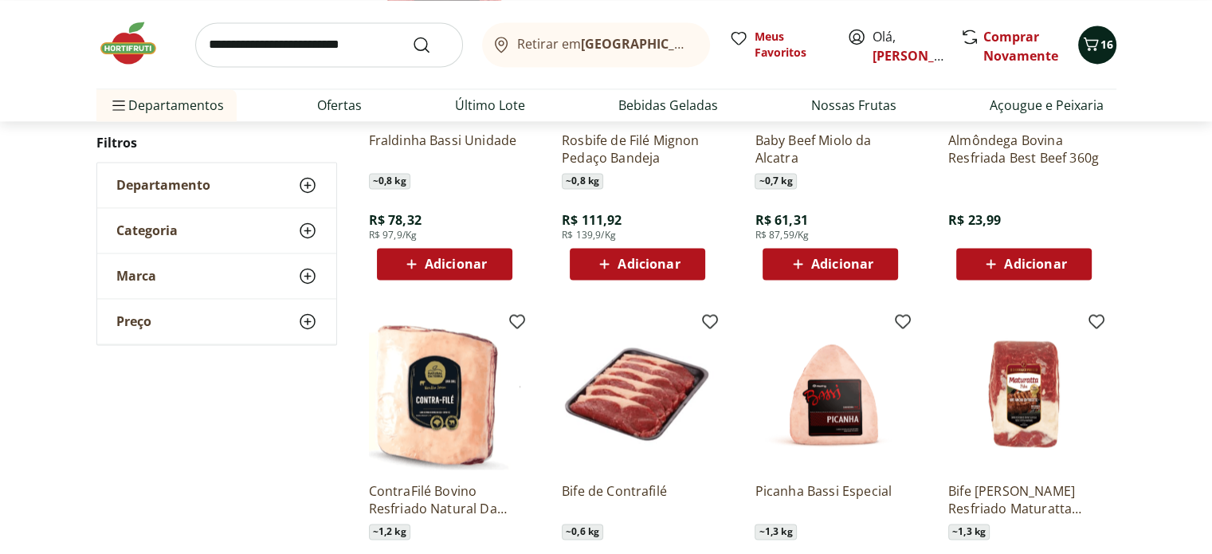
click at [1096, 49] on icon "Carrinho" at bounding box center [1090, 43] width 19 height 19
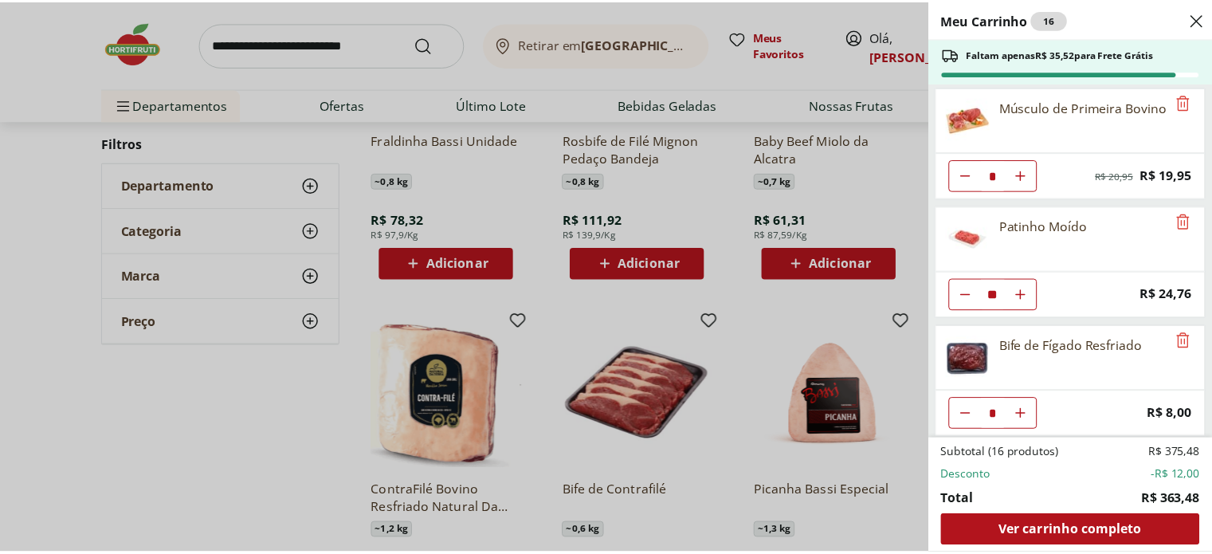
scroll to position [124, 0]
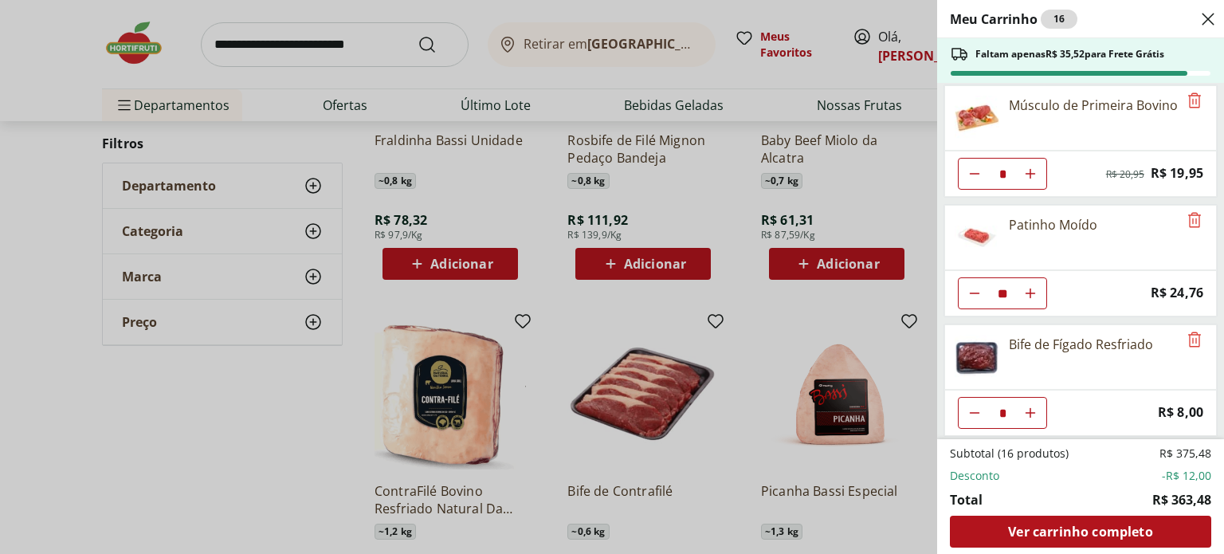
click at [375, 44] on div "Meu Carrinho 16 Faltam apenas R$ 35,52 para Frete Grátis Iogurte Natural Desnat…" at bounding box center [612, 277] width 1224 height 554
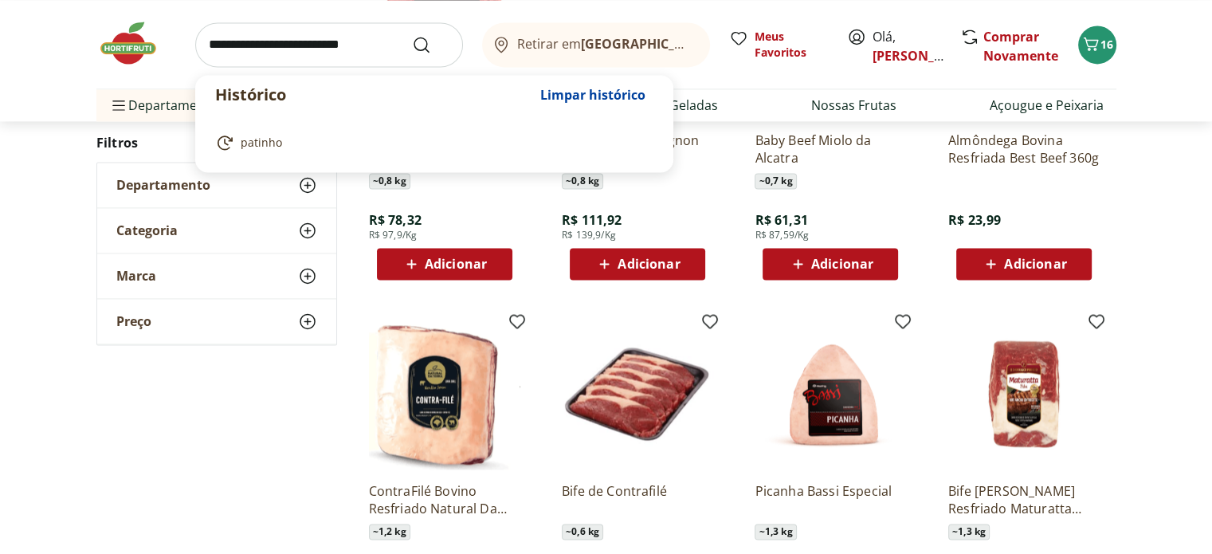
click at [377, 47] on input "search" at bounding box center [329, 44] width 268 height 45
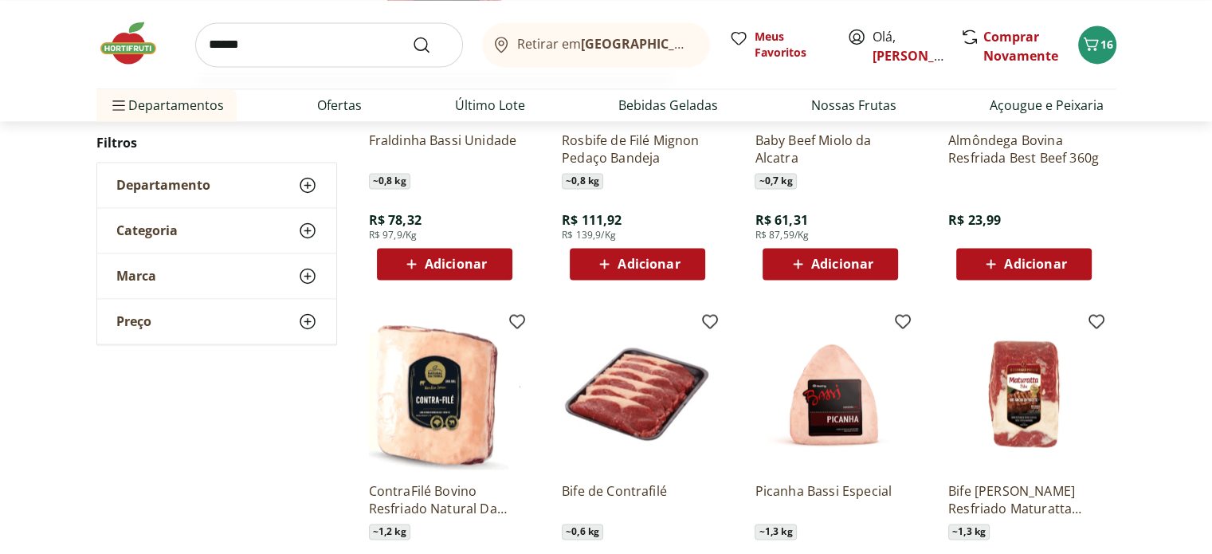
type input "******"
click at [412, 35] on button "Submit Search" at bounding box center [431, 44] width 38 height 19
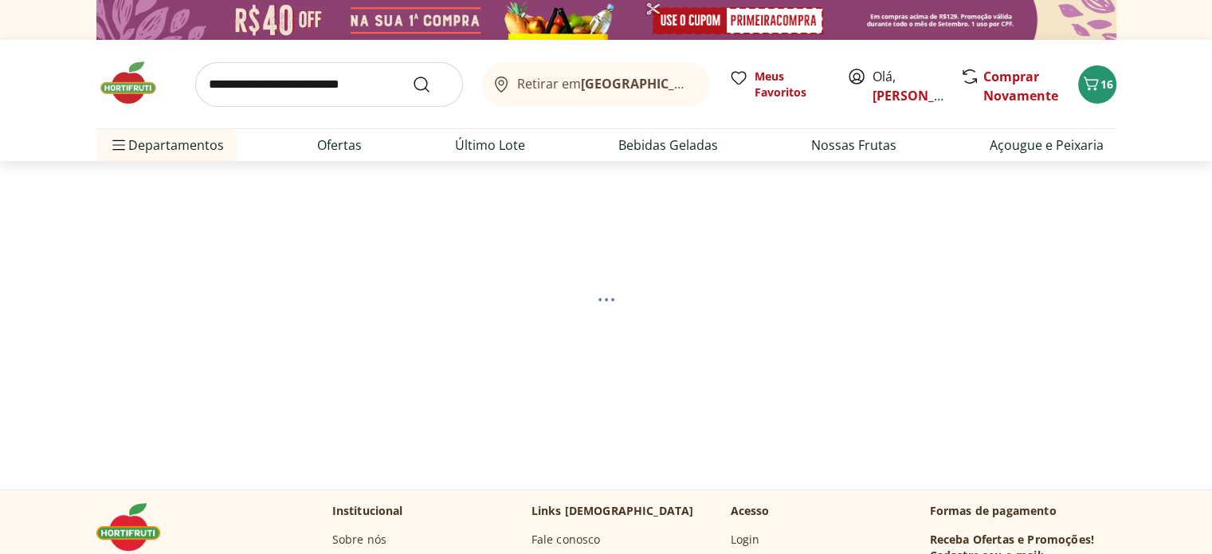
select select "**********"
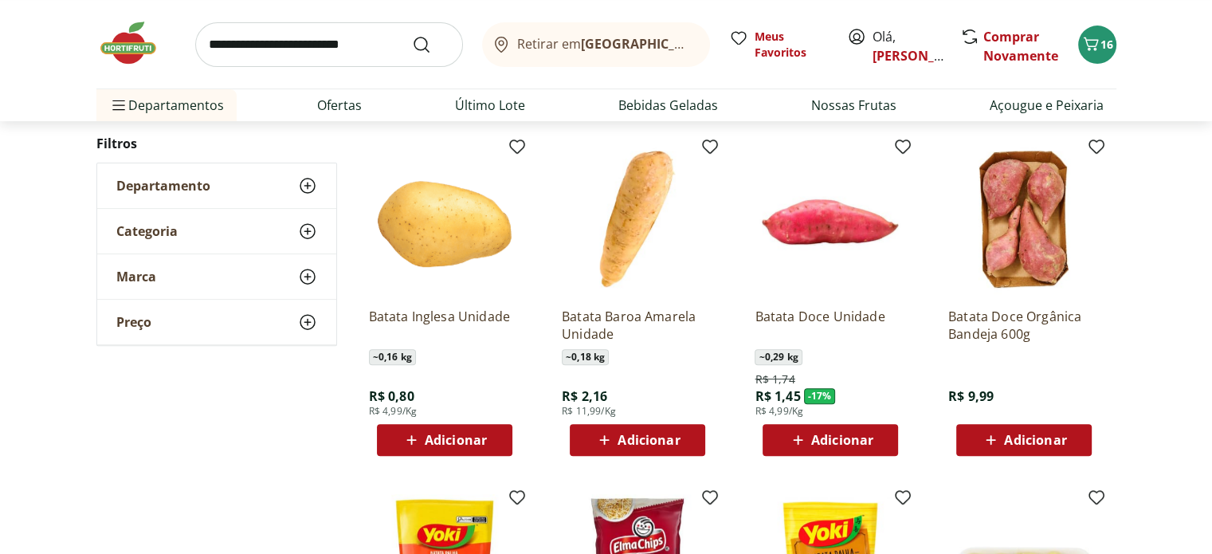
scroll to position [558, 0]
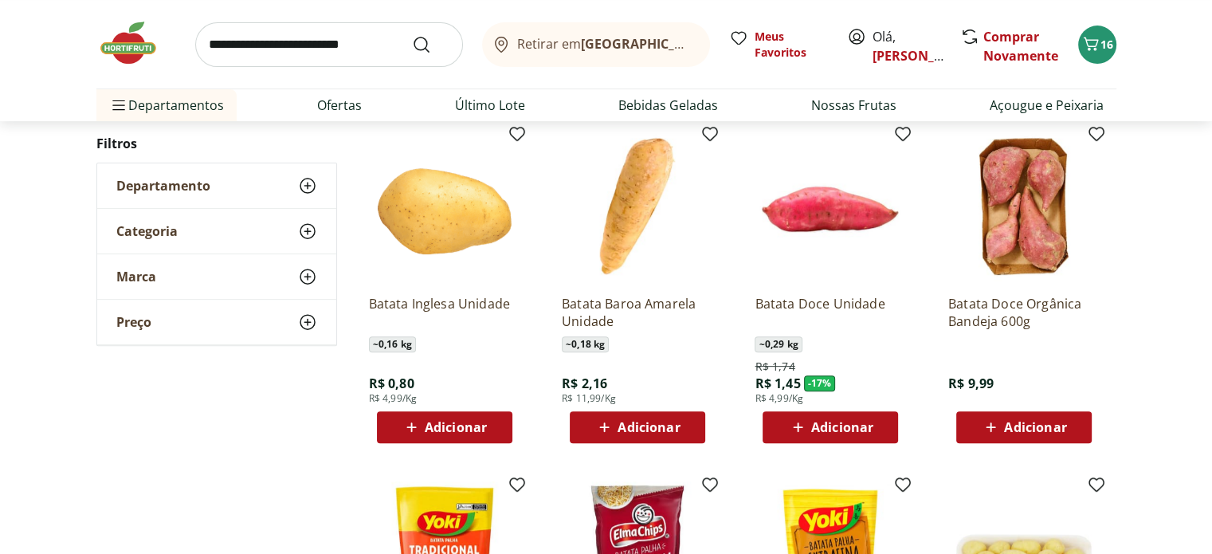
click at [425, 433] on span "Adicionar" at bounding box center [456, 427] width 62 height 13
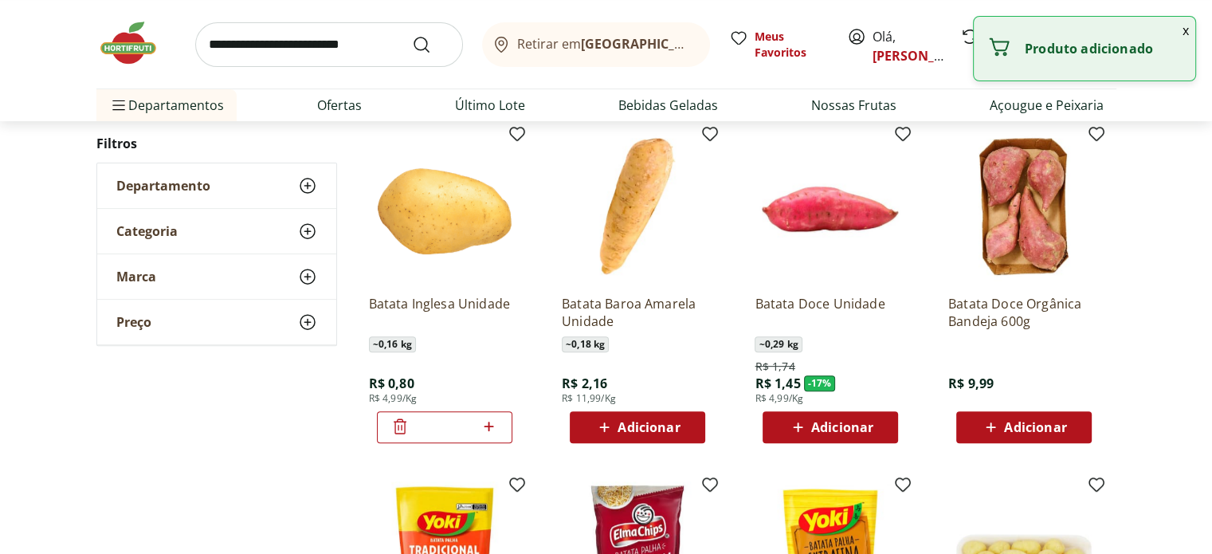
click at [491, 424] on icon at bounding box center [489, 426] width 20 height 19
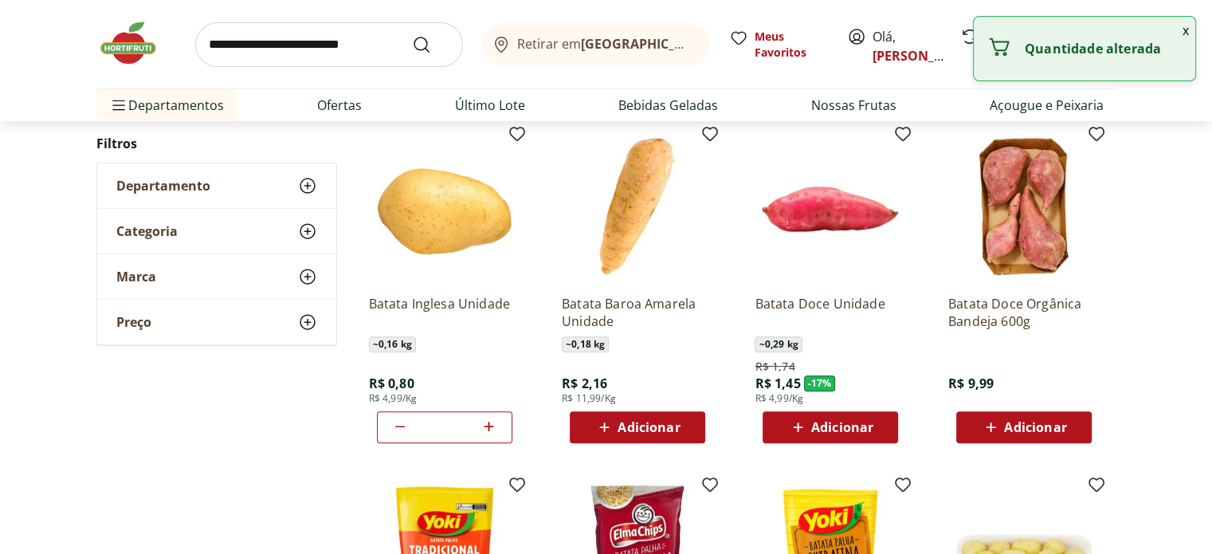
click at [491, 424] on icon at bounding box center [489, 426] width 20 height 19
type input "*"
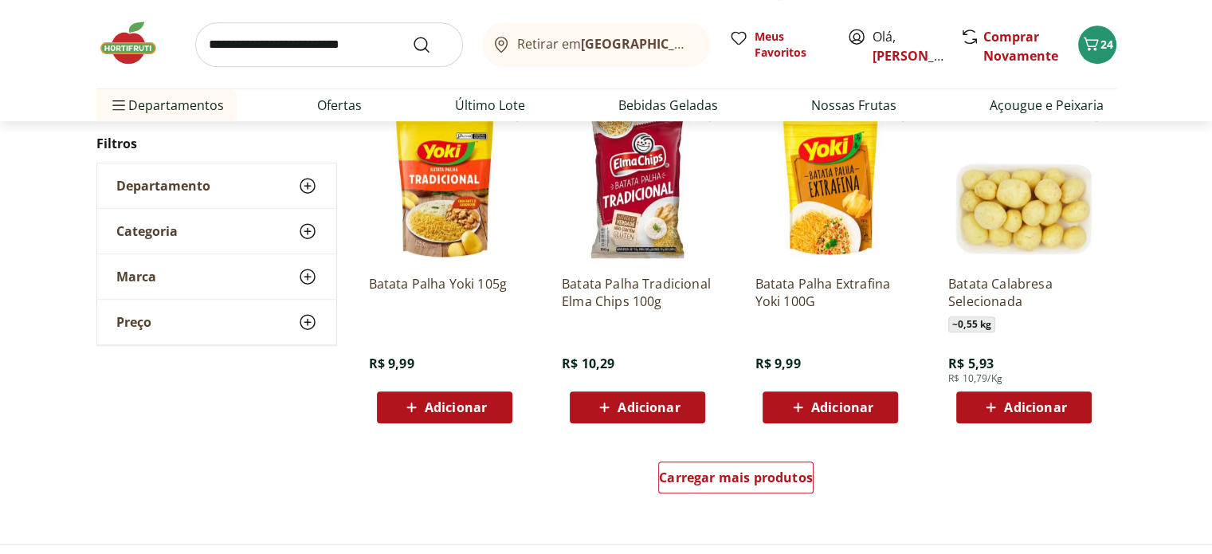
scroll to position [956, 0]
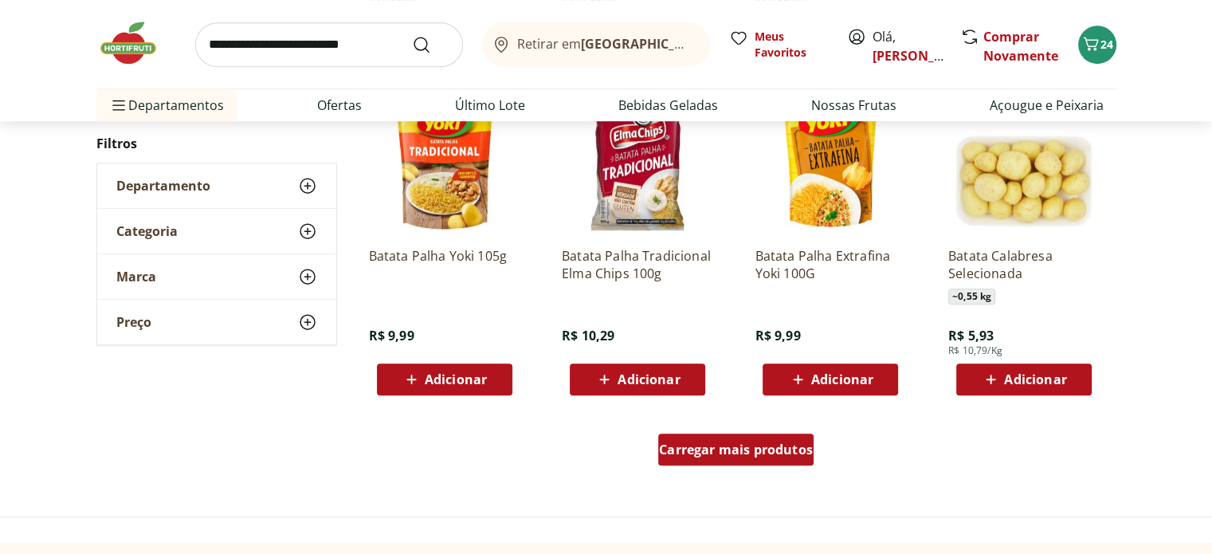
click at [684, 451] on span "Carregar mais produtos" at bounding box center [736, 449] width 154 height 13
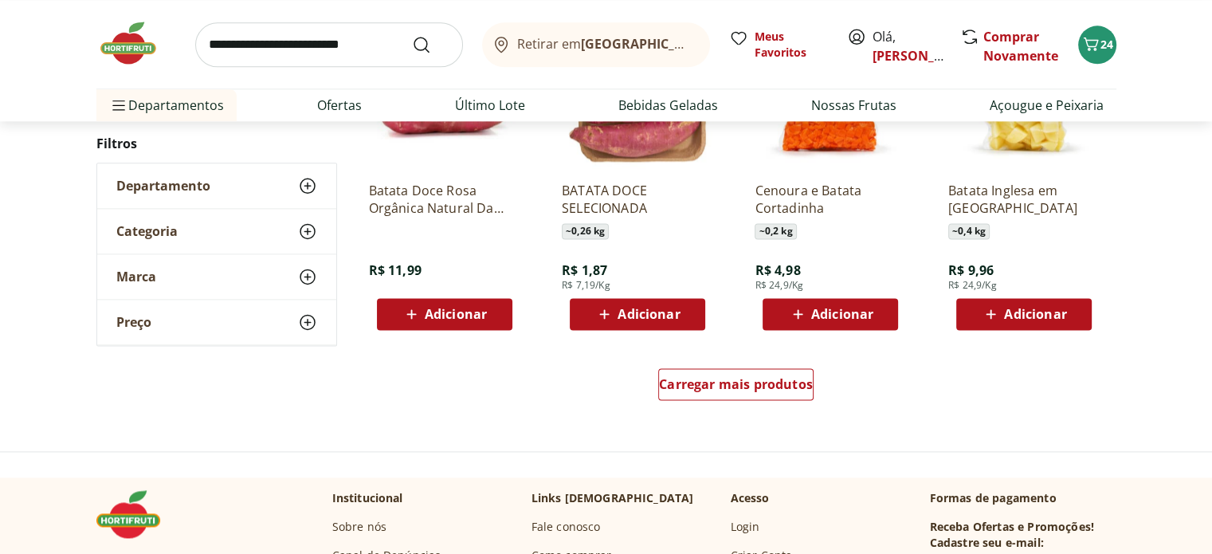
scroll to position [2071, 0]
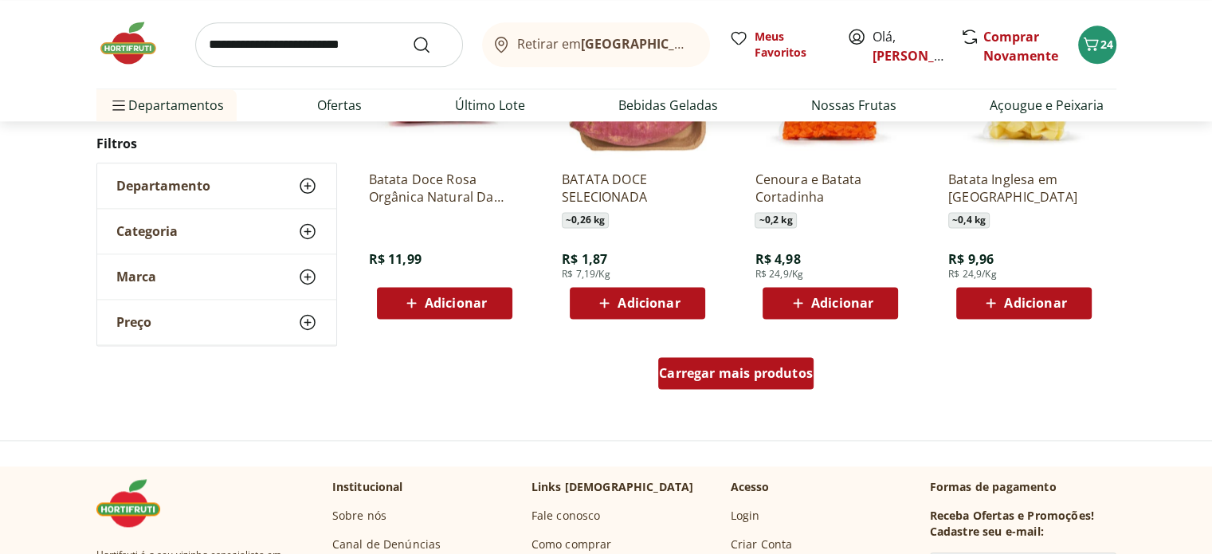
click at [768, 378] on span "Carregar mais produtos" at bounding box center [736, 372] width 154 height 13
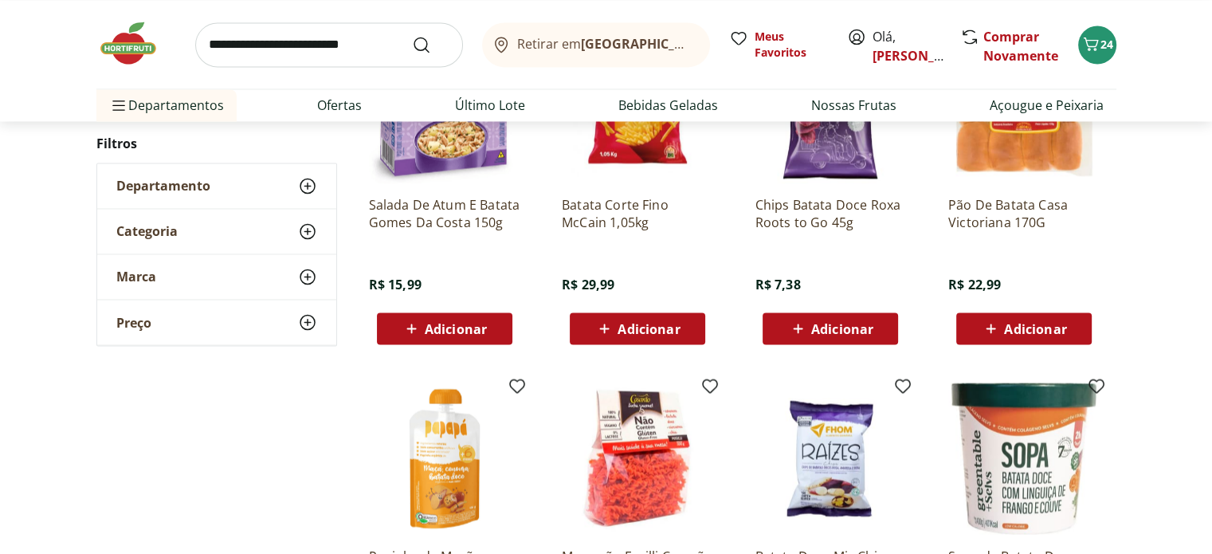
scroll to position [2948, 0]
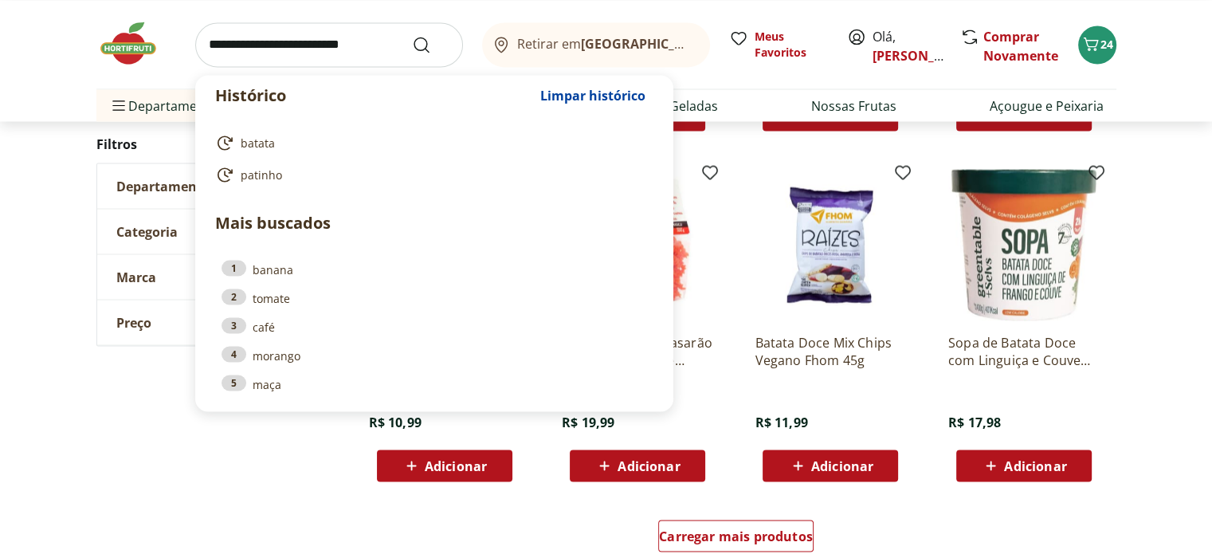
click at [302, 50] on input "search" at bounding box center [329, 44] width 268 height 45
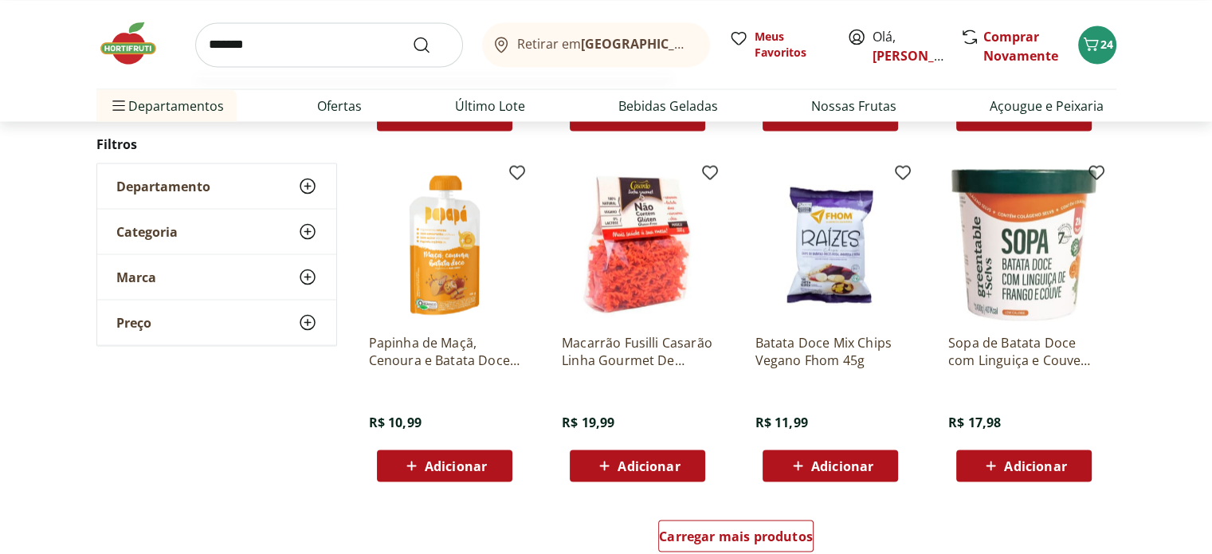
type input "*******"
click at [412, 35] on button "Submit Search" at bounding box center [431, 44] width 38 height 19
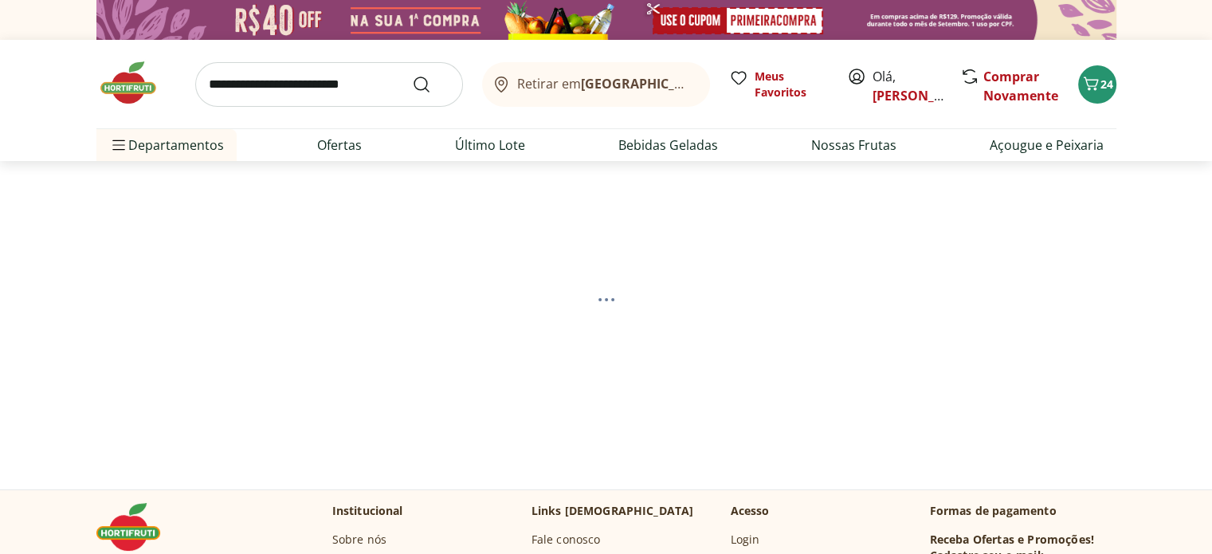
select select "**********"
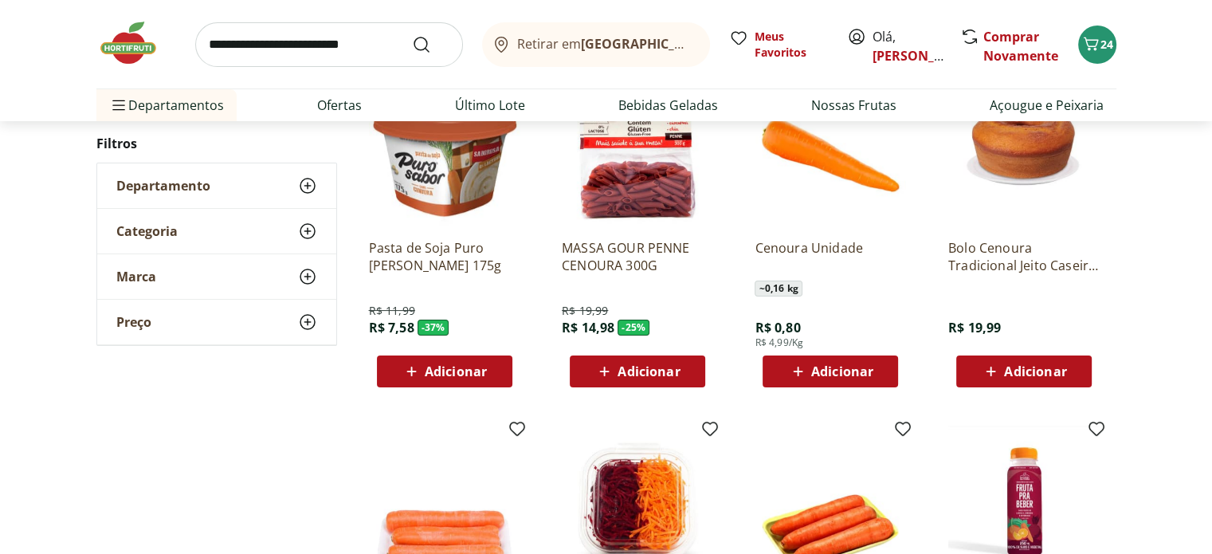
scroll to position [239, 0]
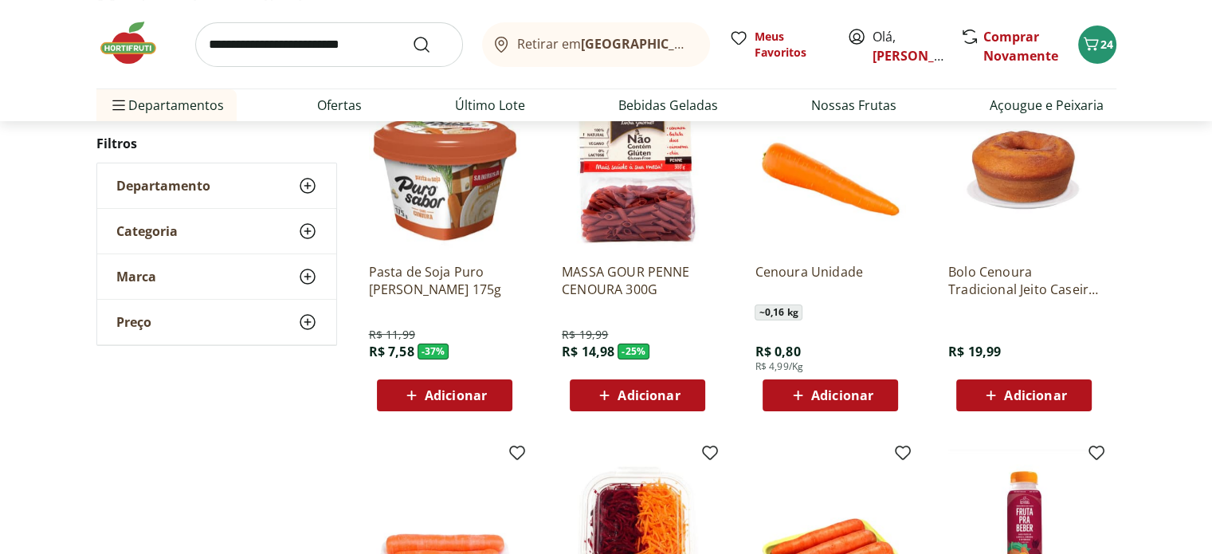
click at [829, 389] on span "Adicionar" at bounding box center [842, 395] width 62 height 13
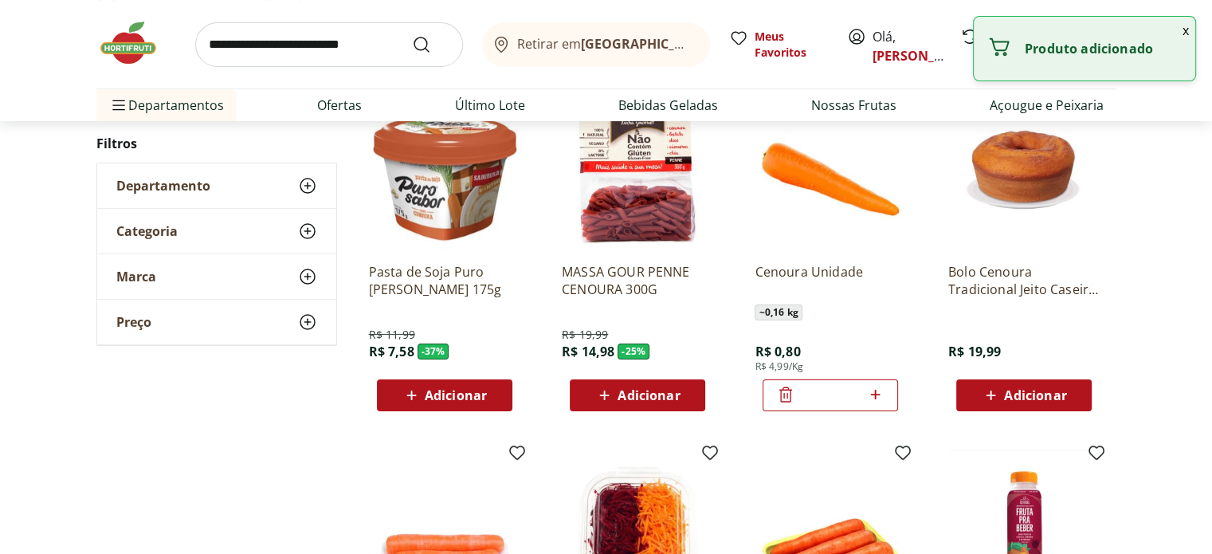
click at [878, 390] on icon at bounding box center [875, 394] width 20 height 19
type input "*"
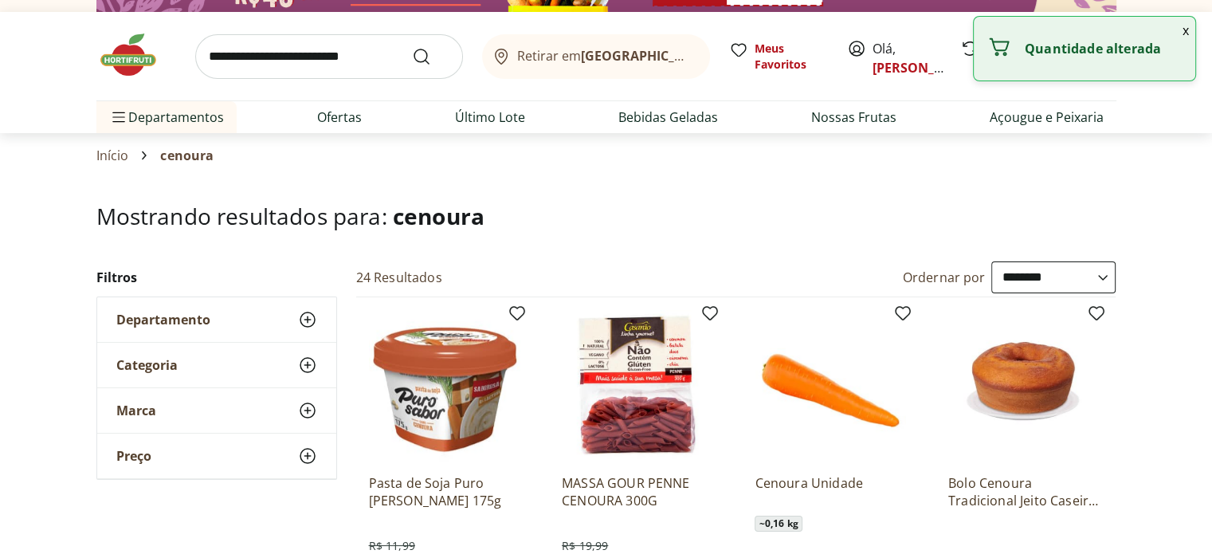
scroll to position [0, 0]
